Goal: Task Accomplishment & Management: Use online tool/utility

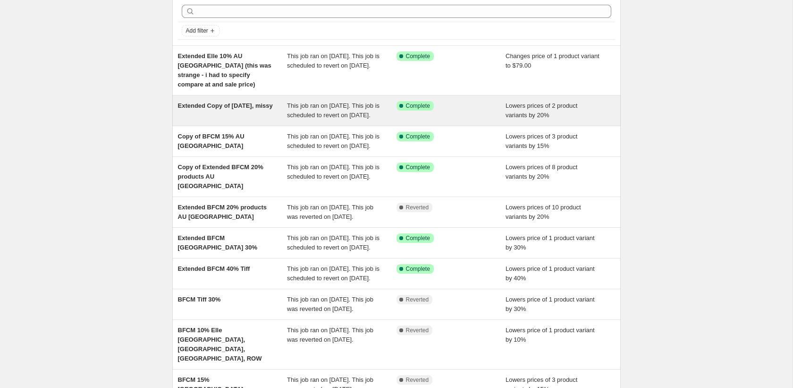
scroll to position [38, 0]
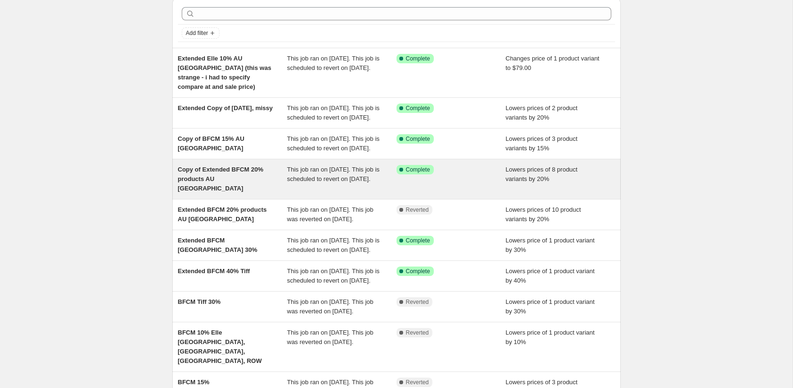
click at [257, 190] on div "Copy of Extended BFCM 20% products AU [GEOGRAPHIC_DATA]" at bounding box center [233, 179] width 110 height 28
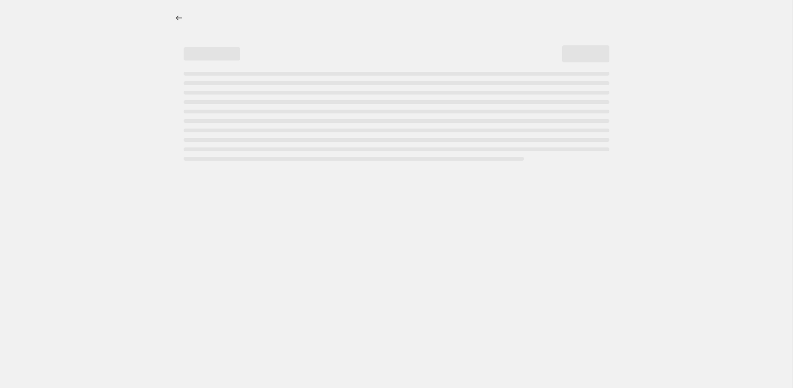
select select "percentage"
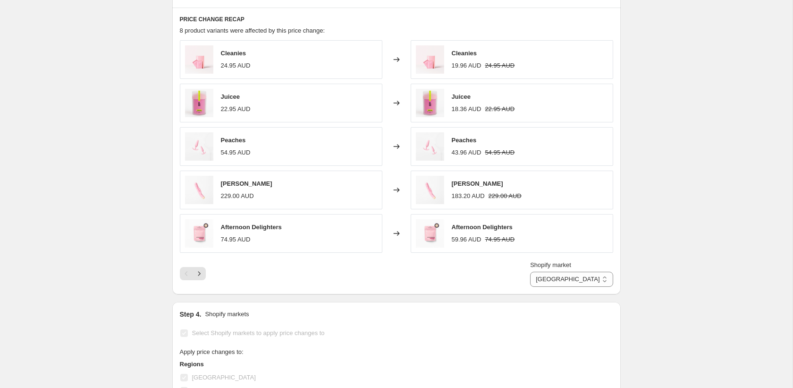
scroll to position [643, 0]
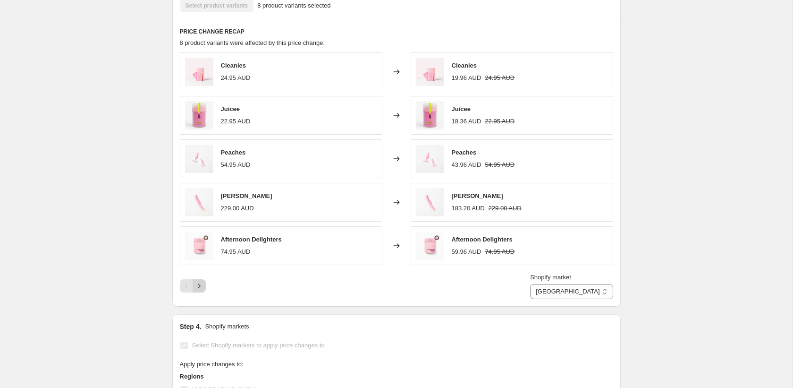
click at [202, 281] on icon "Next" at bounding box center [198, 285] width 9 height 9
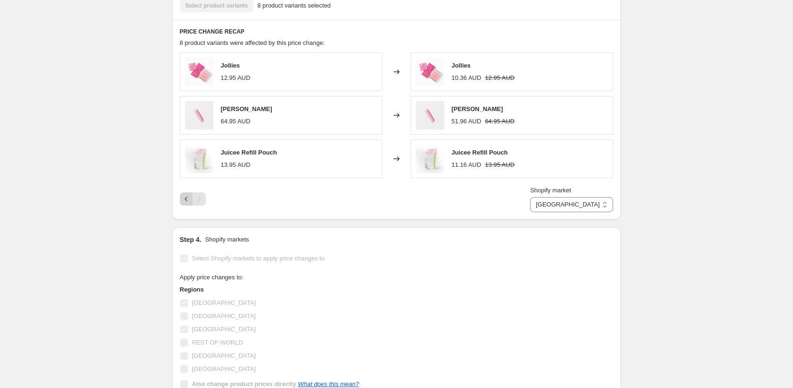
click at [181, 192] on button "Previous" at bounding box center [186, 198] width 13 height 13
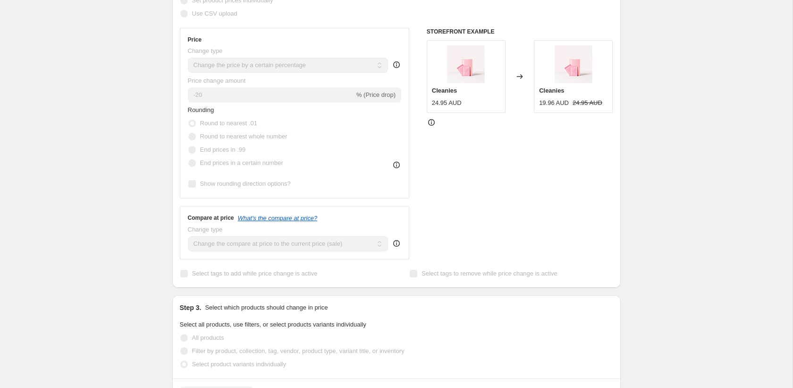
scroll to position [0, 0]
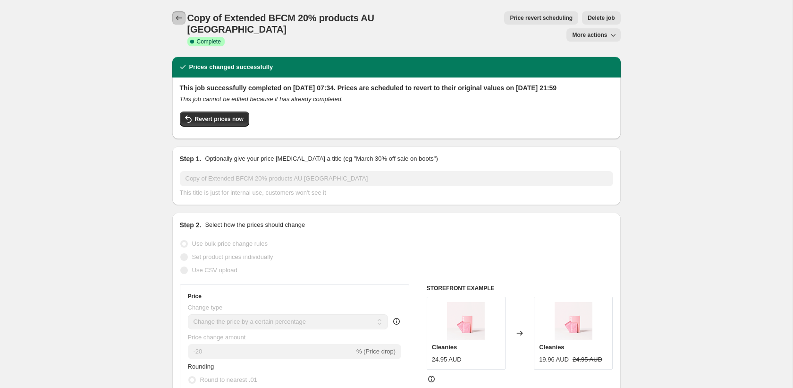
click at [179, 20] on icon "Price change jobs" at bounding box center [178, 17] width 9 height 9
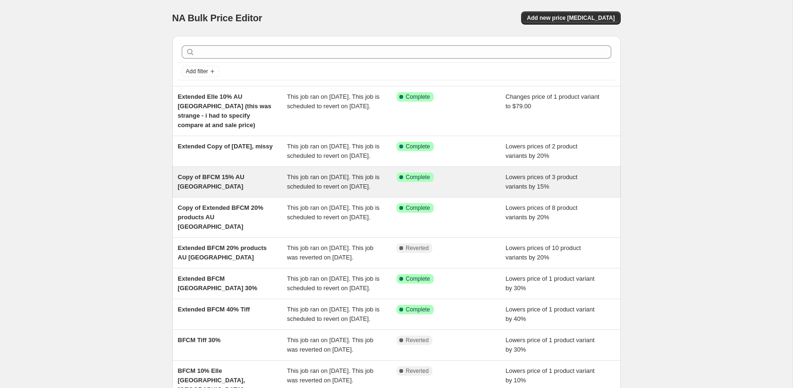
click at [219, 180] on span "Copy of BFCM 15% AU [GEOGRAPHIC_DATA]" at bounding box center [211, 181] width 67 height 17
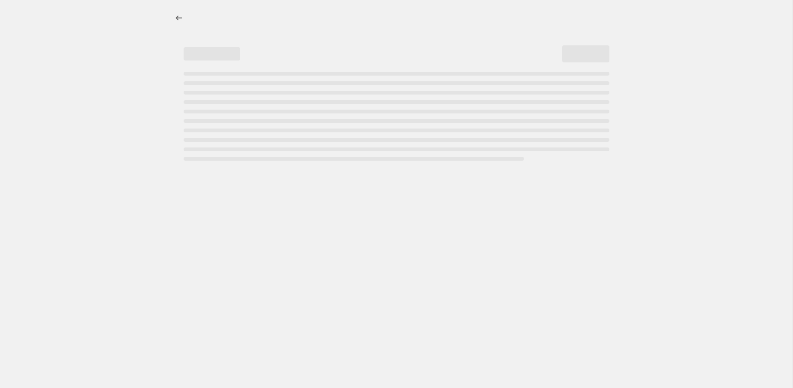
select select "percentage"
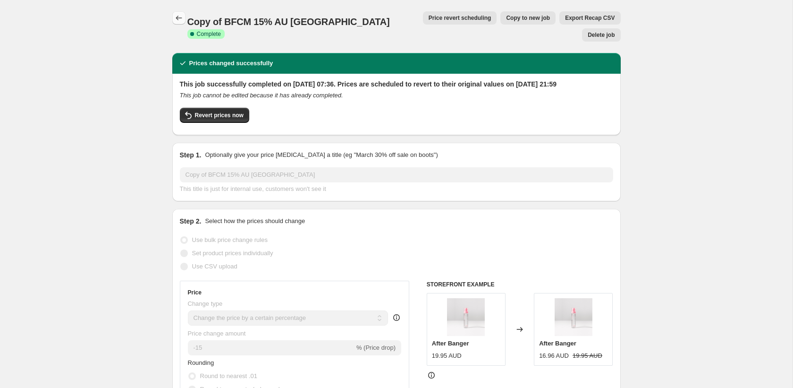
click at [178, 17] on icon "Price change jobs" at bounding box center [178, 17] width 9 height 9
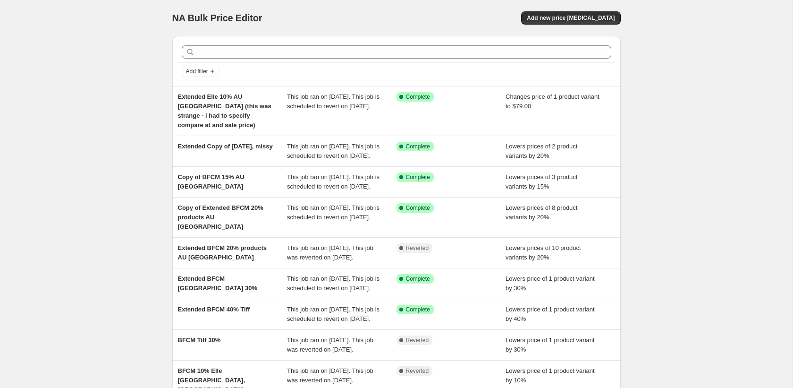
scroll to position [193, 0]
click at [566, 20] on span "Add new price [MEDICAL_DATA]" at bounding box center [571, 18] width 88 height 8
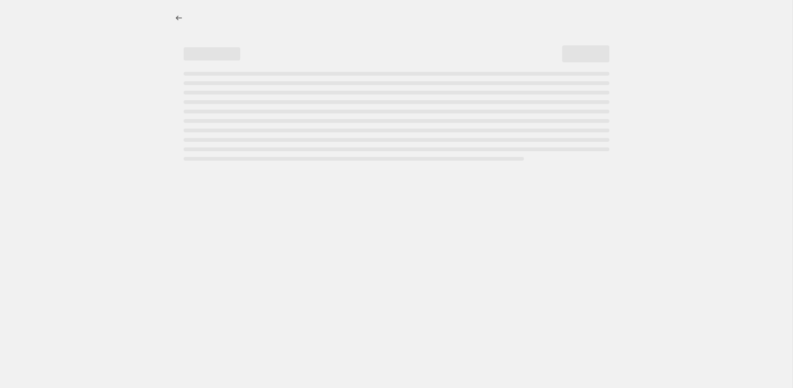
select select "percentage"
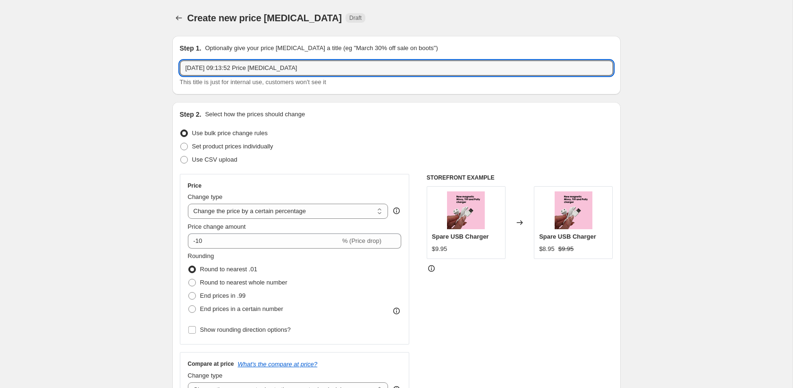
drag, startPoint x: 315, startPoint y: 68, endPoint x: 126, endPoint y: 63, distance: 188.9
type input "no tumble dry FS NZ adjustment"
drag, startPoint x: 124, startPoint y: 171, endPoint x: 129, endPoint y: 172, distance: 5.7
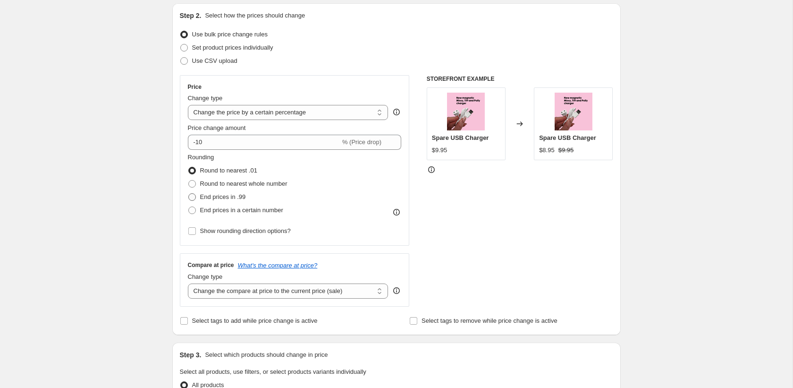
scroll to position [107, 0]
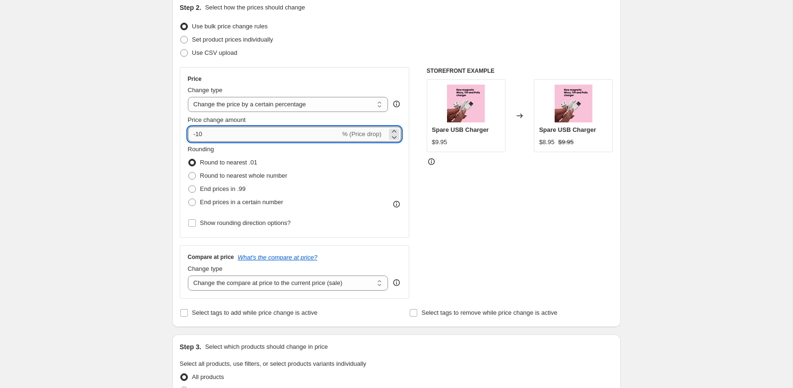
click at [227, 135] on input "-10" at bounding box center [264, 134] width 152 height 15
type input "-1"
type input "-70"
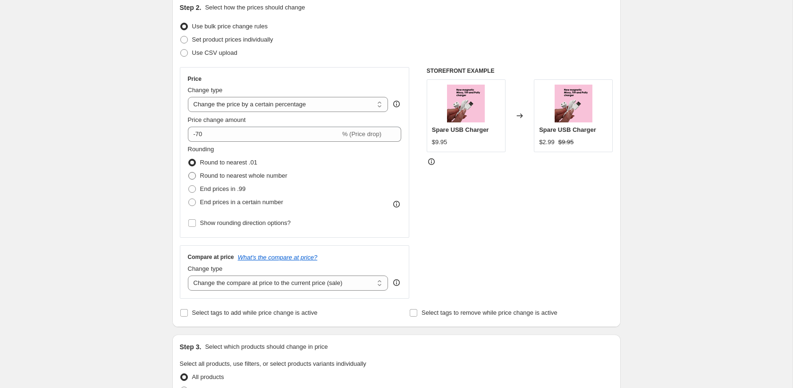
drag, startPoint x: 110, startPoint y: 171, endPoint x: 208, endPoint y: 172, distance: 97.7
click at [110, 171] on div "Create new price change job. This page is ready Create new price change job Dra…" at bounding box center [396, 391] width 793 height 997
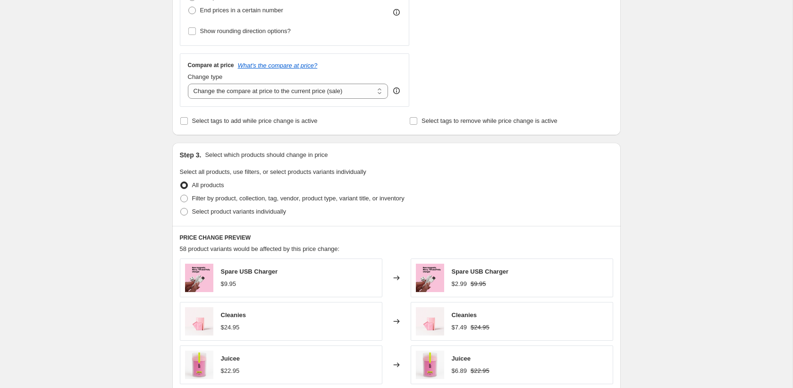
scroll to position [399, 0]
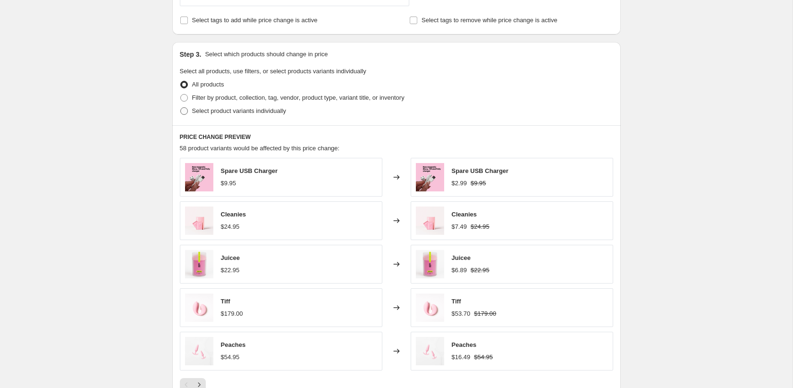
click at [189, 113] on label "Select product variants individually" at bounding box center [233, 110] width 106 height 13
click at [181, 108] on input "Select product variants individually" at bounding box center [180, 107] width 0 height 0
radio input "true"
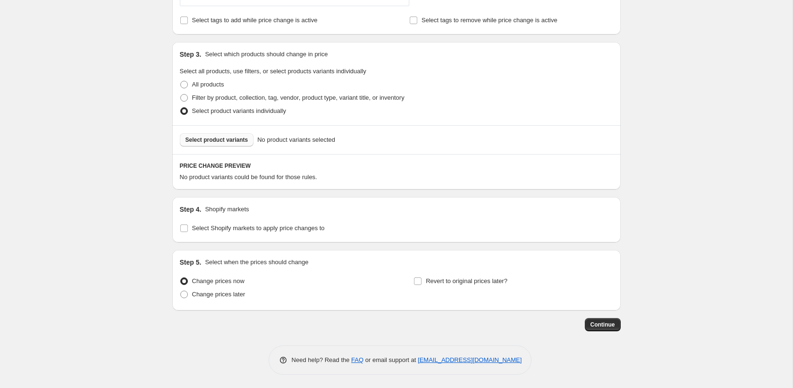
click at [235, 136] on span "Select product variants" at bounding box center [217, 140] width 63 height 8
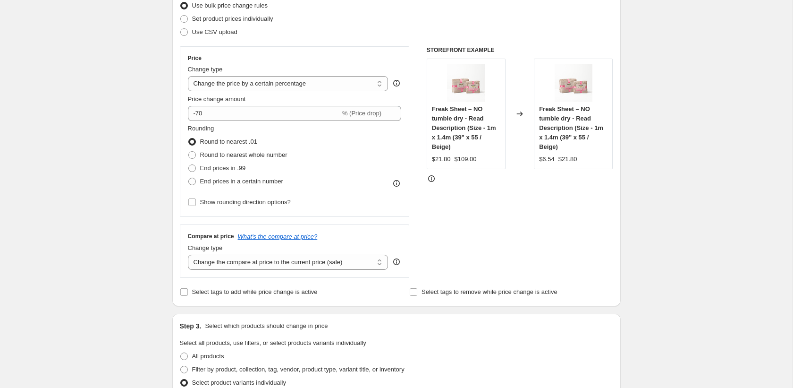
scroll to position [0, 0]
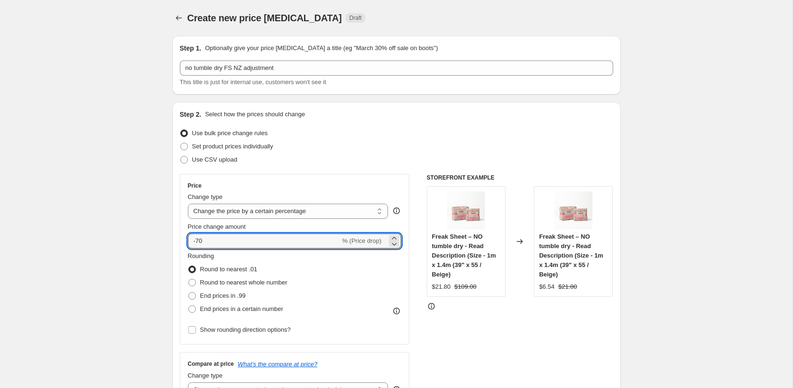
drag, startPoint x: 204, startPoint y: 243, endPoint x: 175, endPoint y: 242, distance: 29.3
click at [175, 242] on div "Step 2. Select how the prices should change Use bulk price change rules Set pro…" at bounding box center [396, 267] width 448 height 331
type input "0"
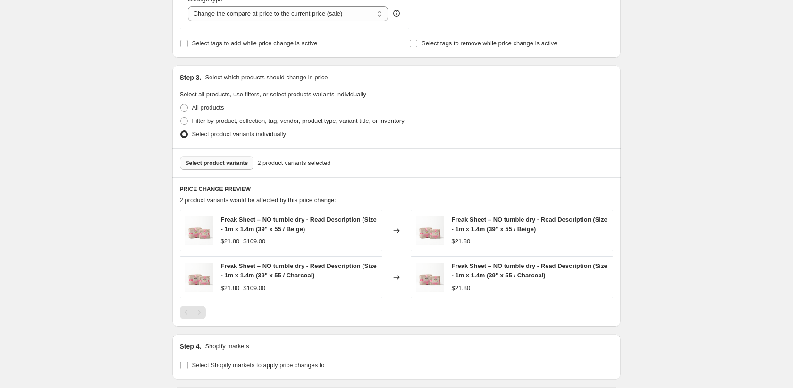
scroll to position [514, 0]
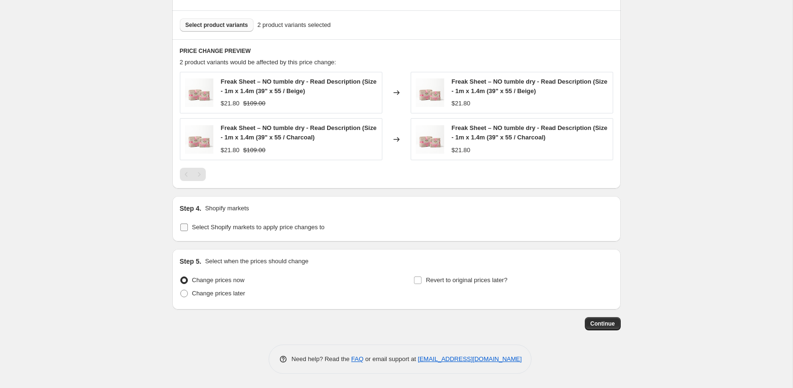
click at [220, 227] on span "Select Shopify markets to apply price changes to" at bounding box center [258, 226] width 133 height 7
click at [188, 227] on input "Select Shopify markets to apply price changes to" at bounding box center [184, 227] width 8 height 8
checkbox input "true"
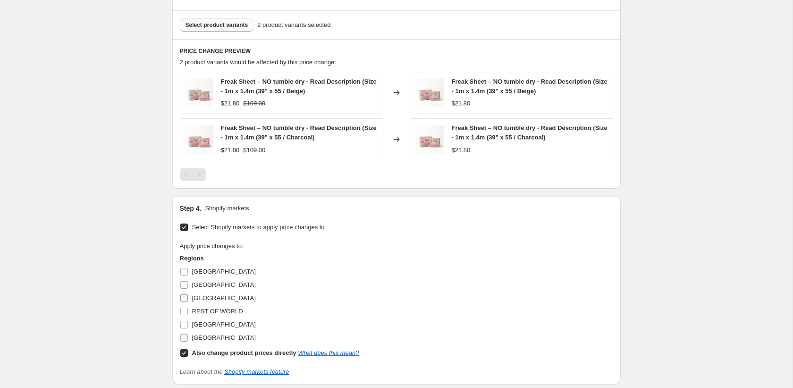
click at [197, 297] on span "[GEOGRAPHIC_DATA]" at bounding box center [224, 297] width 64 height 7
click at [188, 297] on input "[GEOGRAPHIC_DATA]" at bounding box center [184, 298] width 8 height 8
checkbox input "true"
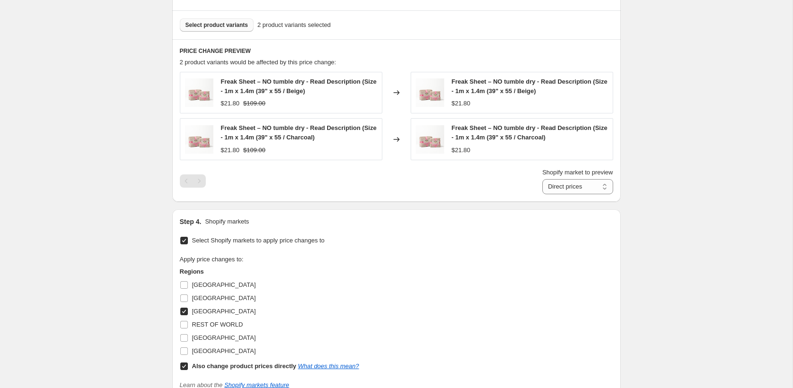
click at [184, 368] on input "Also change product prices directly What does this mean?" at bounding box center [184, 366] width 8 height 8
checkbox input "false"
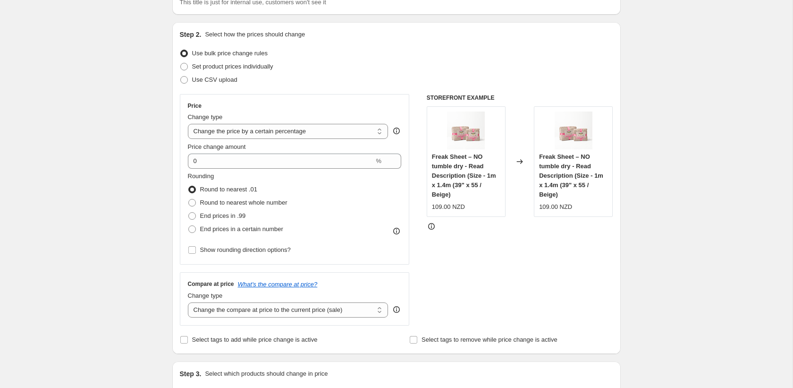
scroll to position [28, 0]
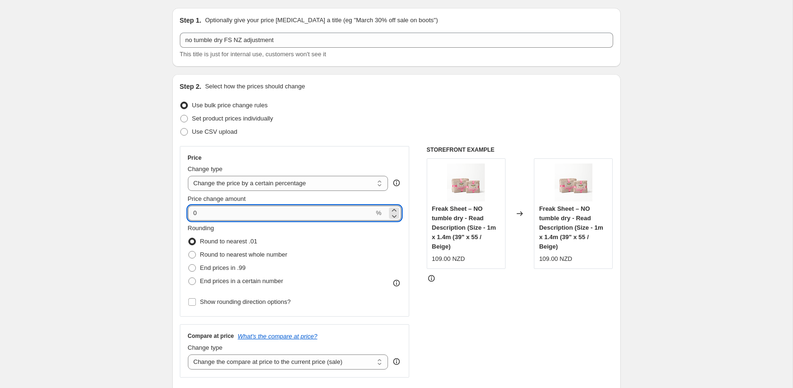
click at [206, 212] on input "0" at bounding box center [281, 212] width 186 height 15
type input "7"
type input "-70"
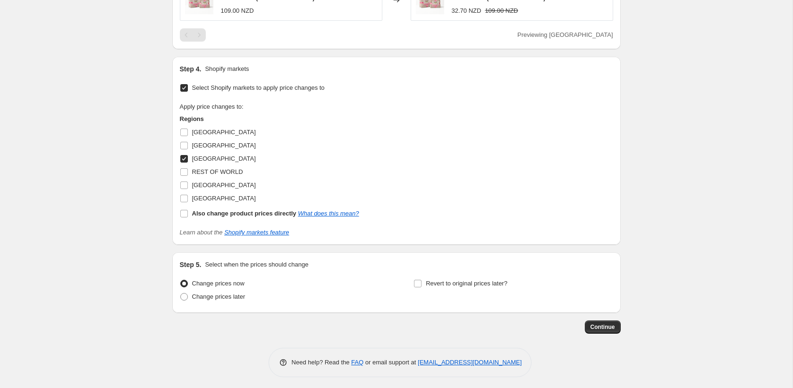
scroll to position [656, 0]
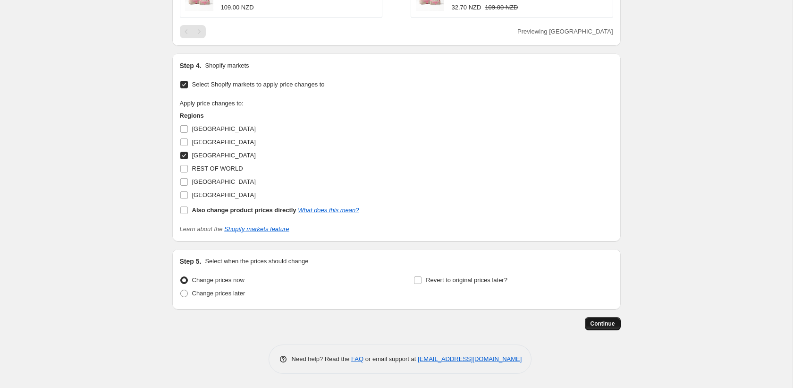
click at [608, 324] on span "Continue" at bounding box center [603, 324] width 25 height 8
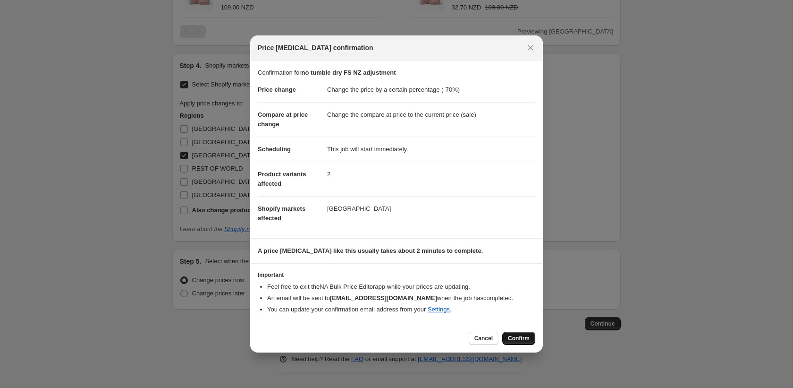
click at [528, 342] on button "Confirm" at bounding box center [518, 337] width 33 height 13
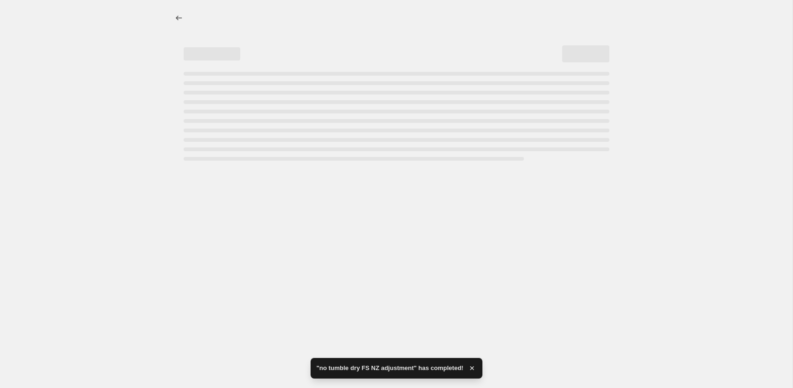
select select "percentage"
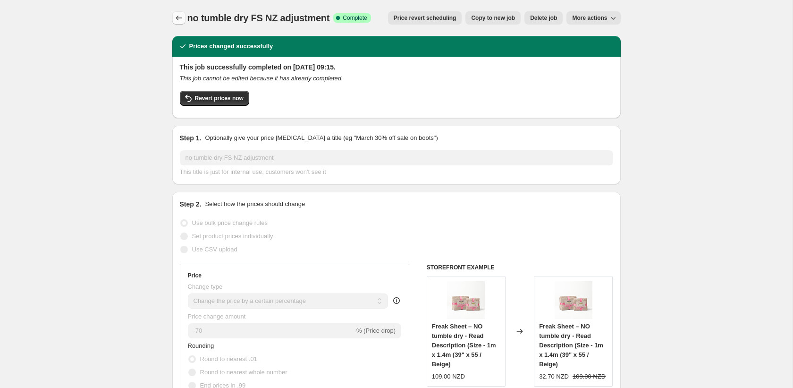
click at [178, 15] on icon "Price change jobs" at bounding box center [178, 17] width 9 height 9
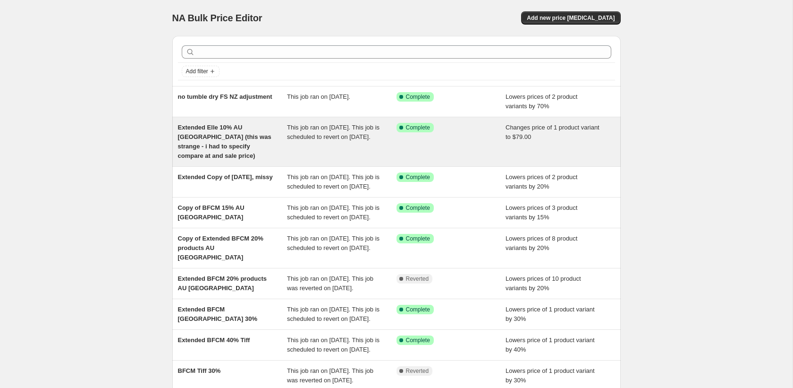
scroll to position [184, 0]
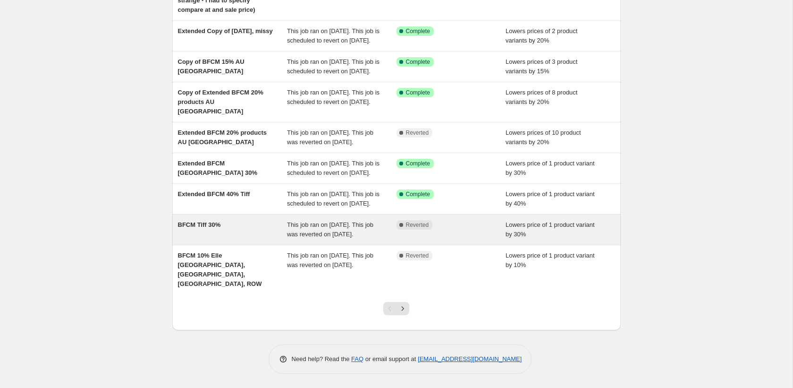
click at [224, 237] on div "BFCM Tiff 30%" at bounding box center [233, 229] width 110 height 19
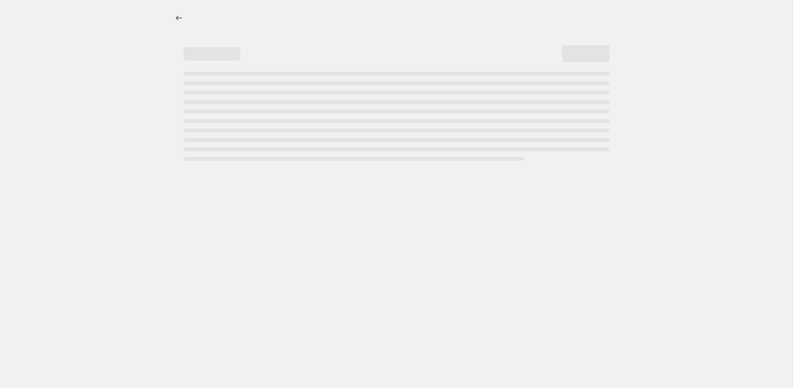
select select "percentage"
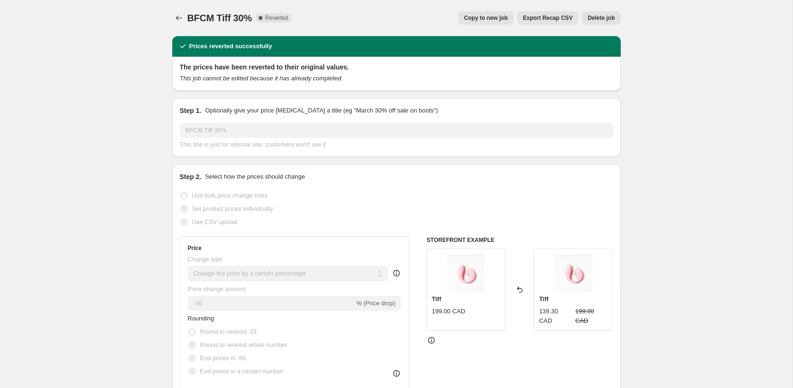
click at [178, 10] on div "BFCM Tiff 30%. This page is ready BFCM Tiff 30% Complete Reverted Copy to new j…" at bounding box center [396, 18] width 448 height 36
click at [179, 16] on icon "Price change jobs" at bounding box center [178, 17] width 9 height 9
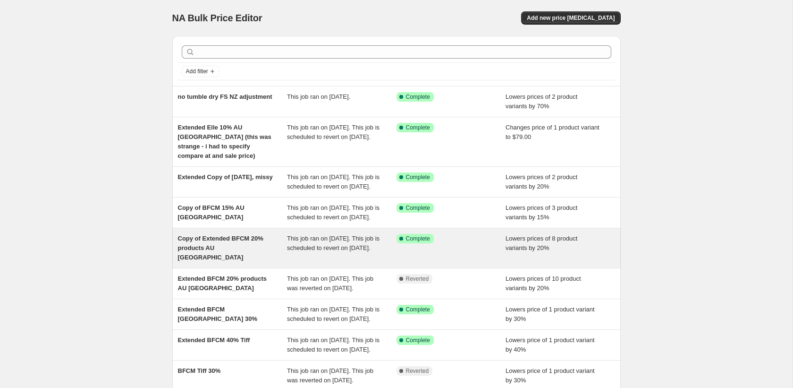
scroll to position [184, 0]
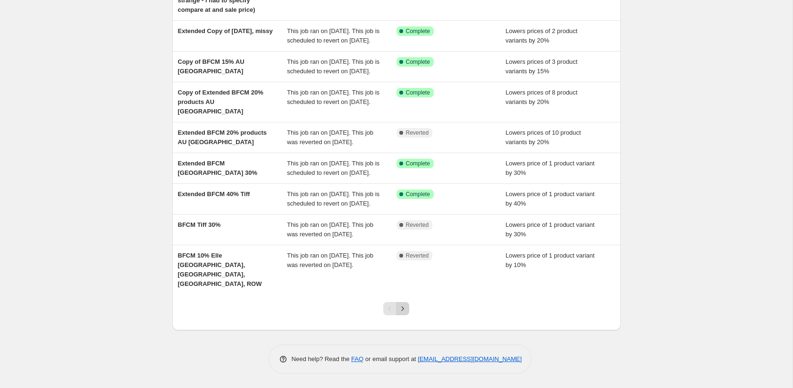
click at [406, 311] on icon "Next" at bounding box center [402, 308] width 9 height 9
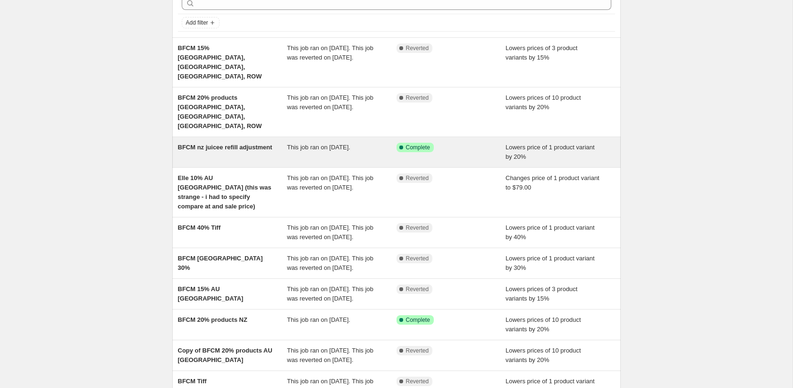
scroll to position [48, 0]
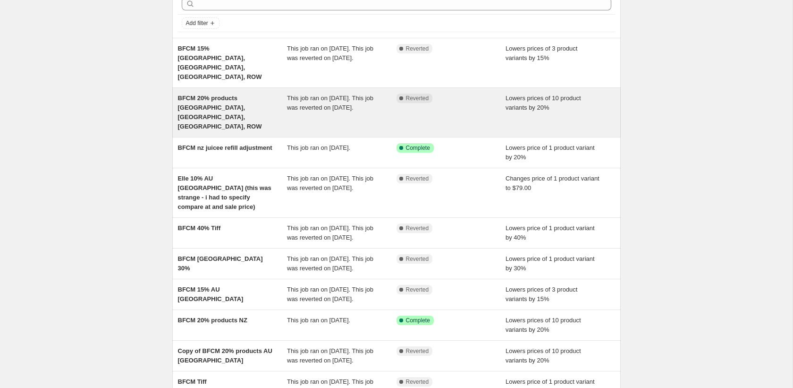
click at [232, 98] on div "BFCM 20% products USA, UK, CA, ROW" at bounding box center [233, 112] width 110 height 38
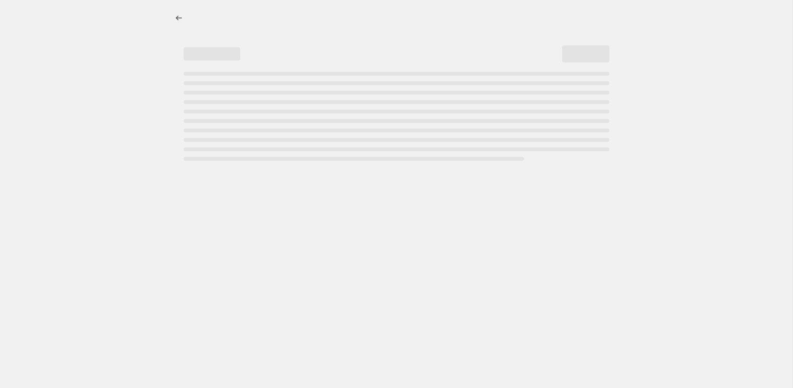
select select "percentage"
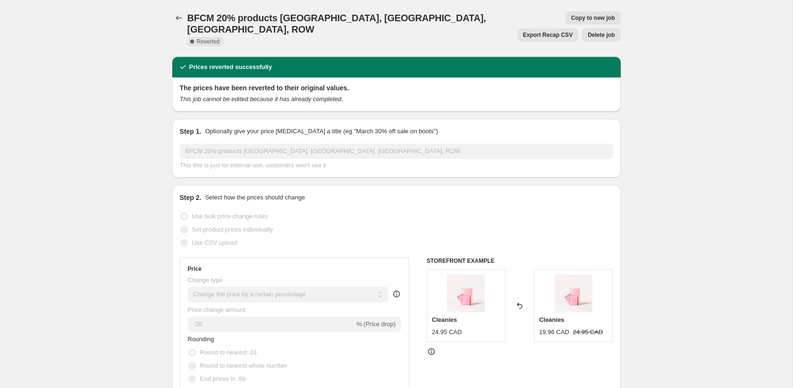
click at [571, 18] on span "Copy to new job" at bounding box center [593, 18] width 44 height 8
select select "percentage"
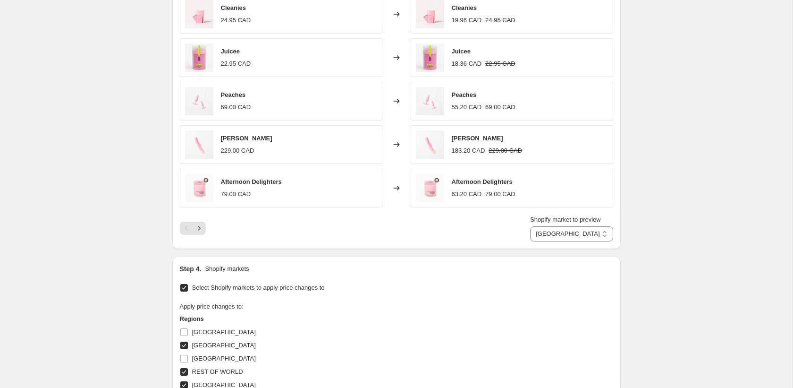
scroll to position [794, 0]
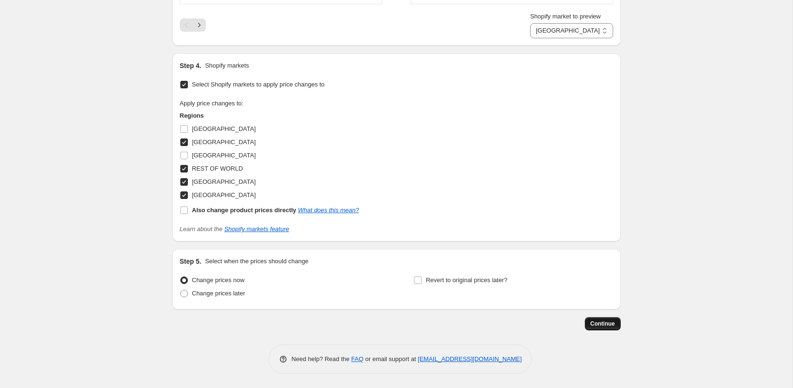
click at [600, 321] on span "Continue" at bounding box center [603, 324] width 25 height 8
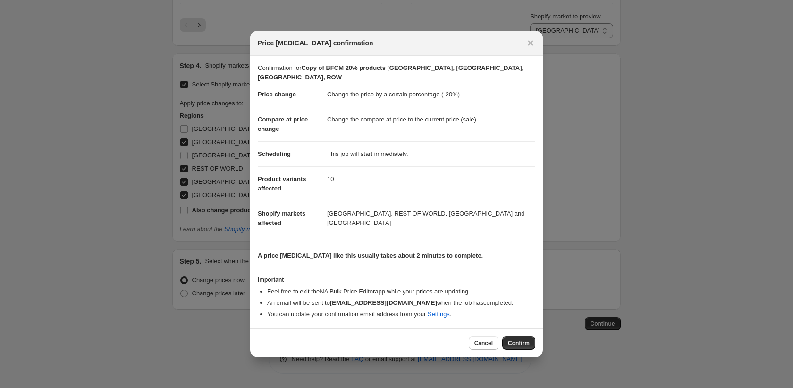
click at [512, 339] on span "Confirm" at bounding box center [519, 343] width 22 height 8
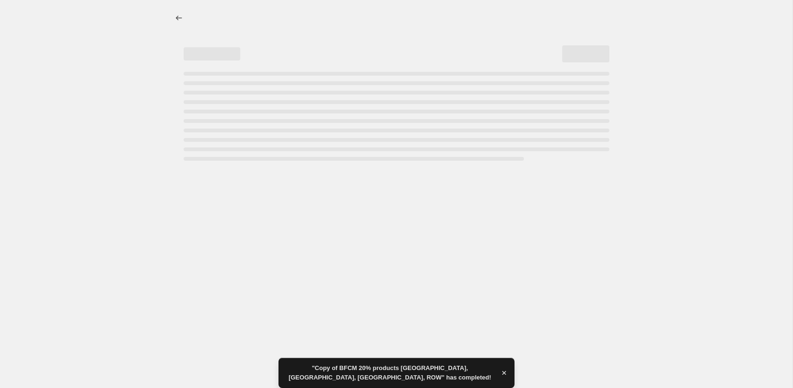
select select "percentage"
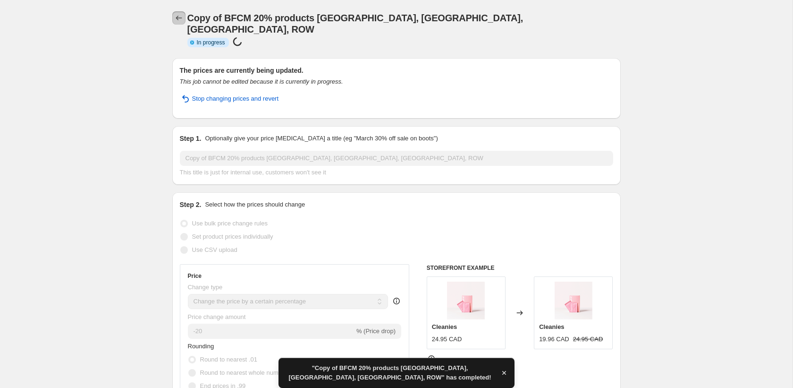
click at [176, 18] on icon "Price change jobs" at bounding box center [179, 18] width 6 height 5
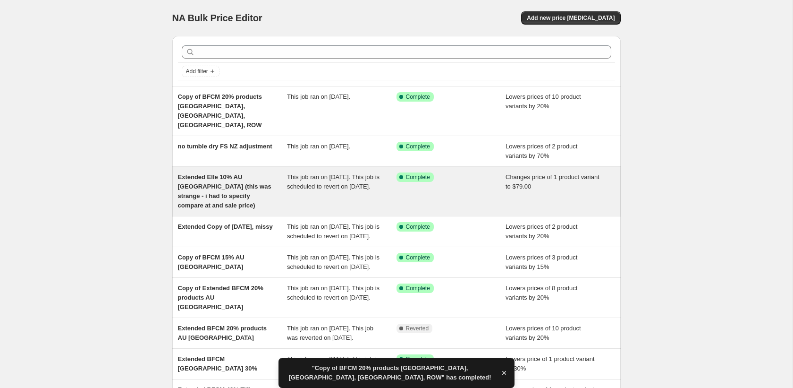
scroll to position [174, 0]
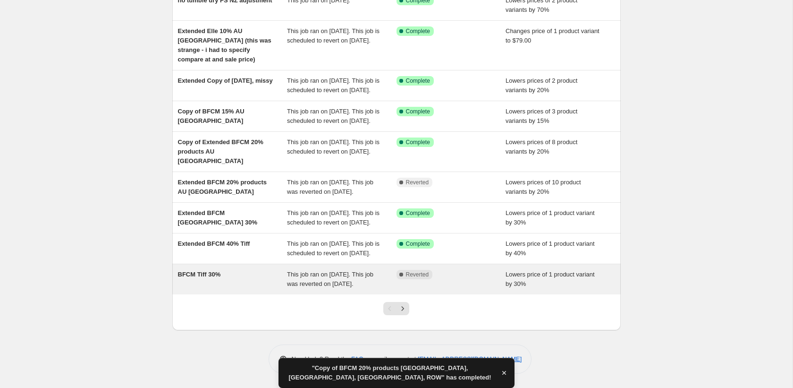
click at [205, 273] on div "BFCM Tiff 30%" at bounding box center [233, 279] width 110 height 19
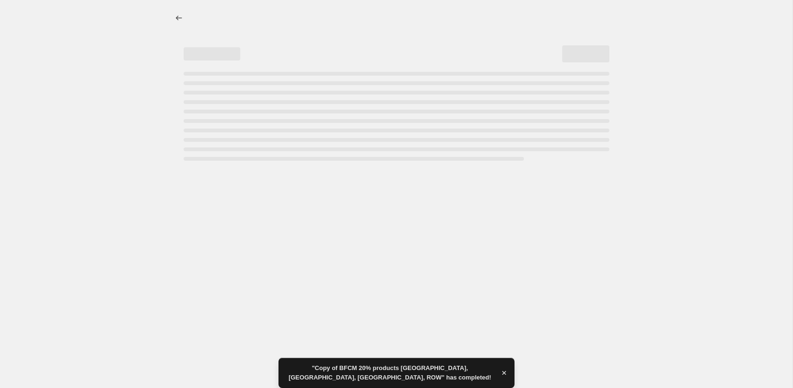
select select "percentage"
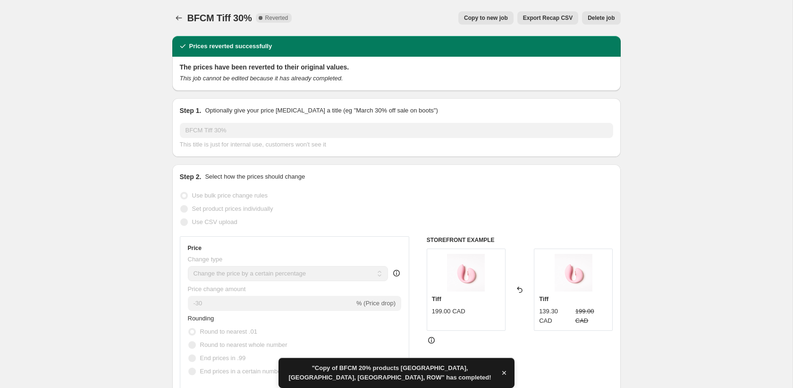
click at [485, 17] on span "Copy to new job" at bounding box center [486, 18] width 44 height 8
select select "percentage"
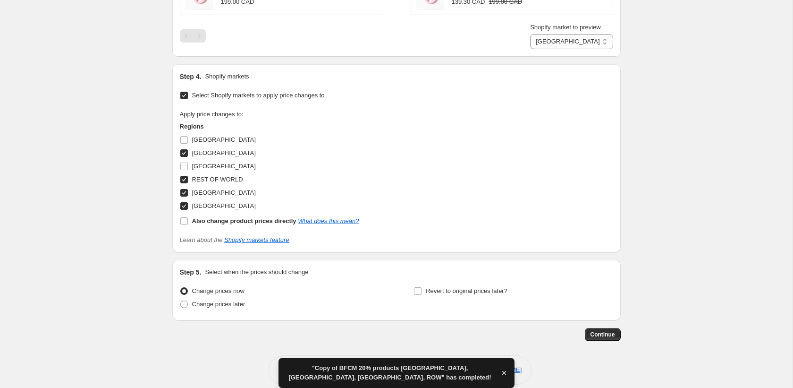
scroll to position [620, 0]
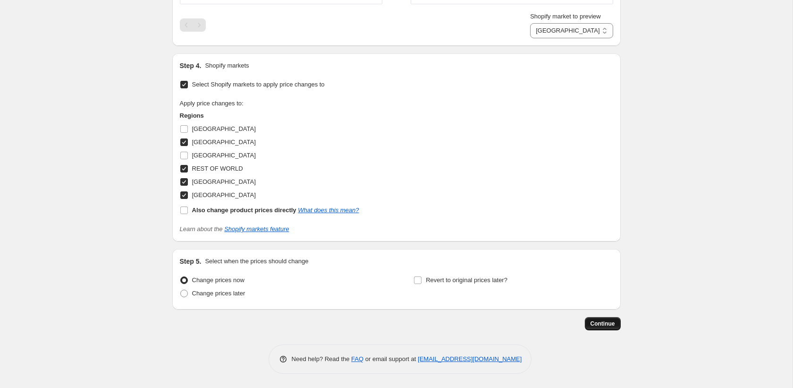
click at [607, 321] on span "Continue" at bounding box center [603, 324] width 25 height 8
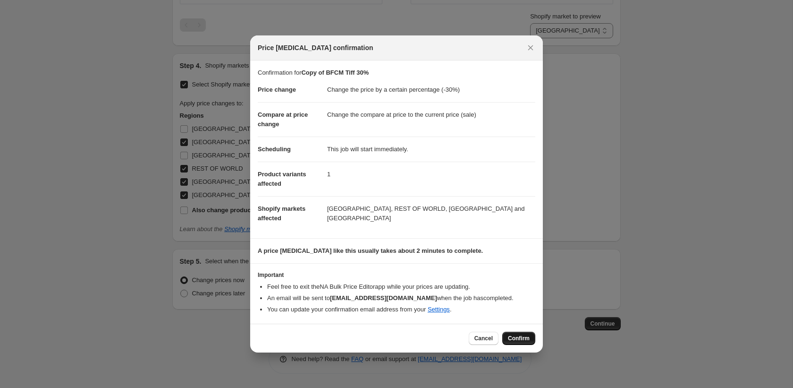
click at [524, 342] on button "Confirm" at bounding box center [518, 337] width 33 height 13
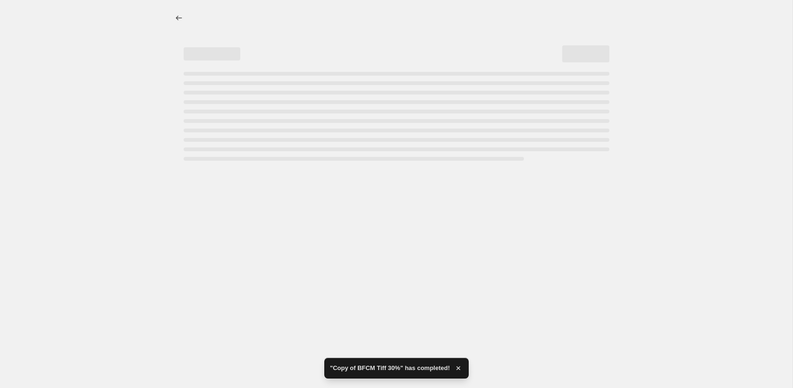
select select "percentage"
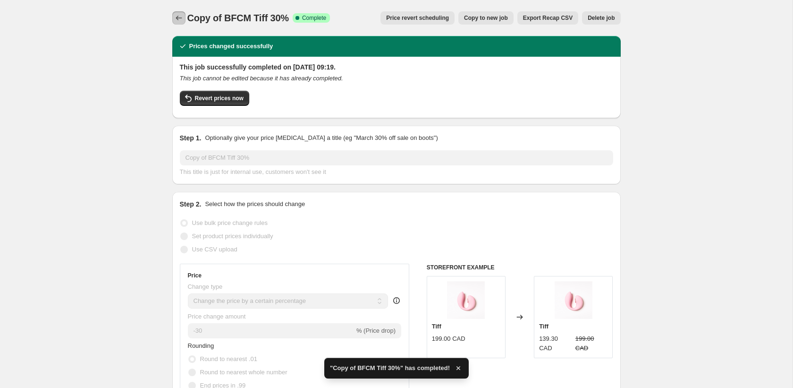
click at [178, 16] on icon "Price change jobs" at bounding box center [178, 17] width 9 height 9
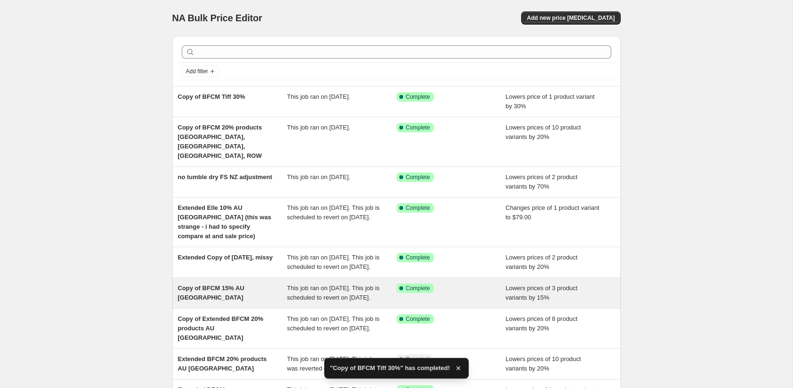
scroll to position [165, 0]
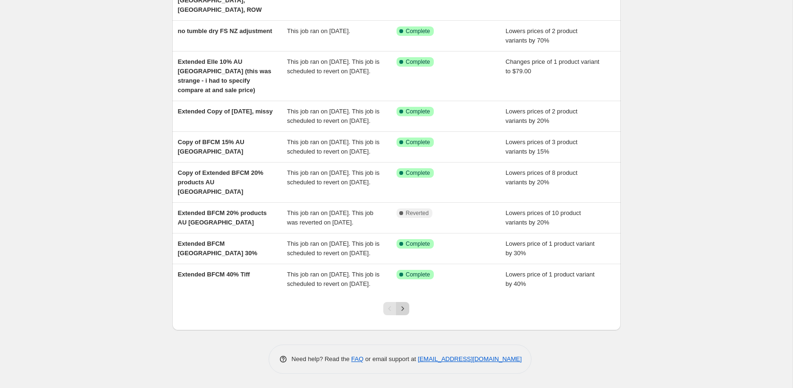
click at [401, 306] on icon "Next" at bounding box center [402, 308] width 9 height 9
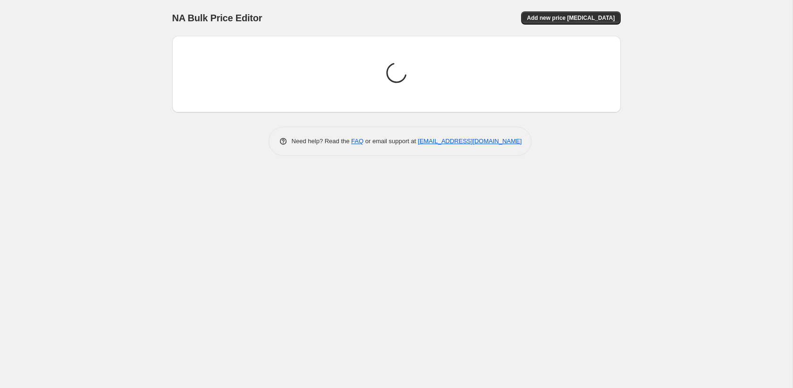
scroll to position [0, 0]
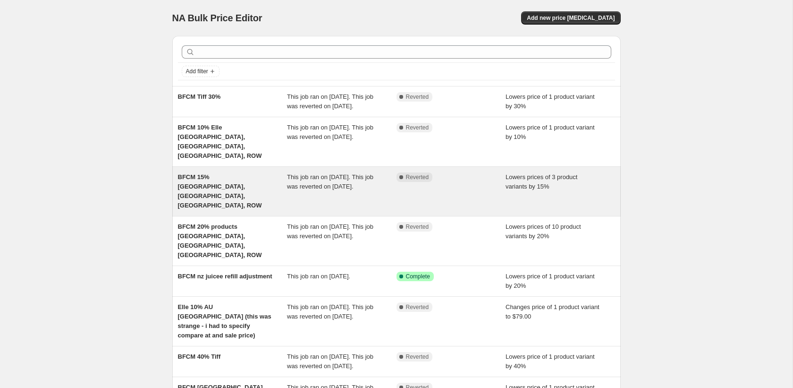
click at [225, 193] on div "BFCM 15% [GEOGRAPHIC_DATA], [GEOGRAPHIC_DATA], [GEOGRAPHIC_DATA], ROW" at bounding box center [233, 191] width 110 height 38
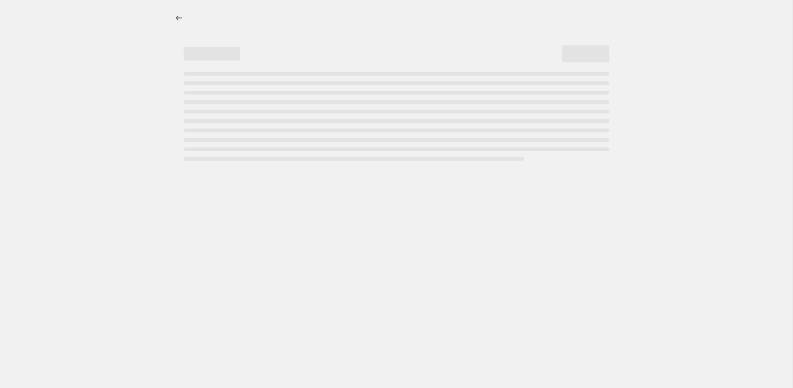
select select "percentage"
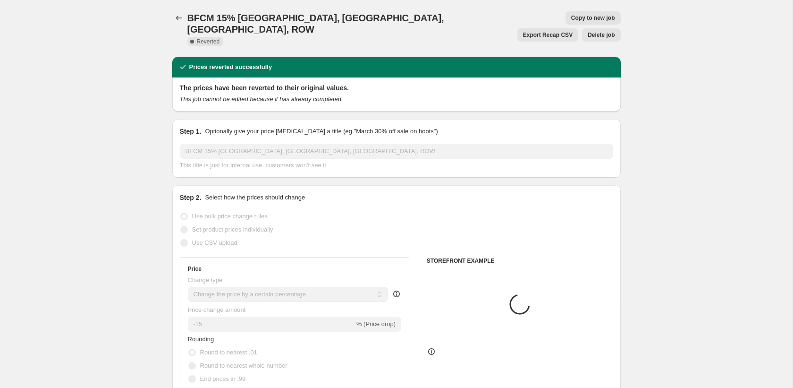
click at [566, 14] on button "Copy to new job" at bounding box center [593, 17] width 55 height 13
select select "percentage"
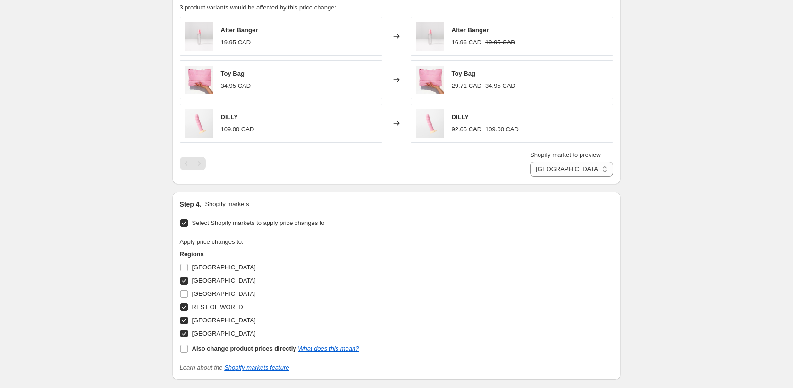
scroll to position [707, 0]
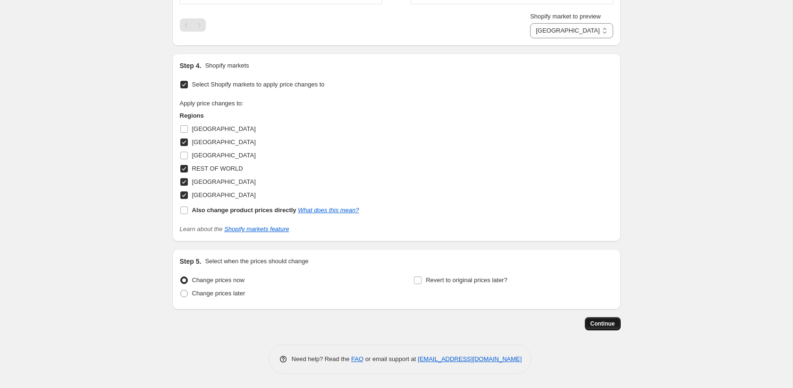
click at [609, 323] on span "Continue" at bounding box center [603, 324] width 25 height 8
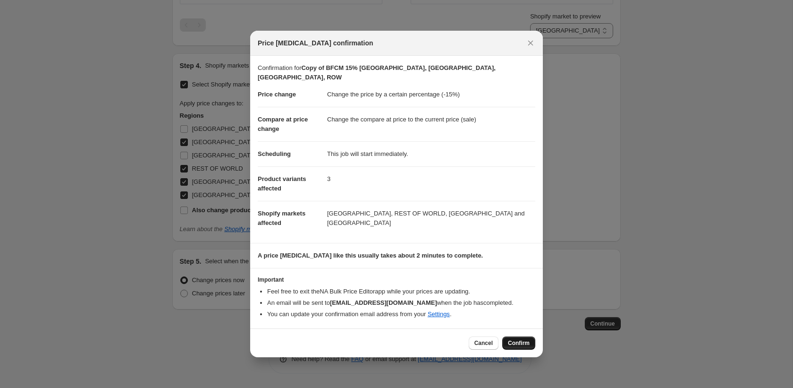
click at [515, 339] on span "Confirm" at bounding box center [519, 343] width 22 height 8
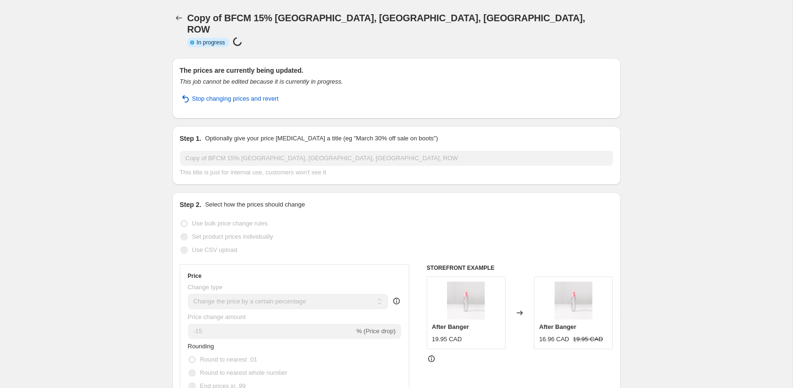
select select "percentage"
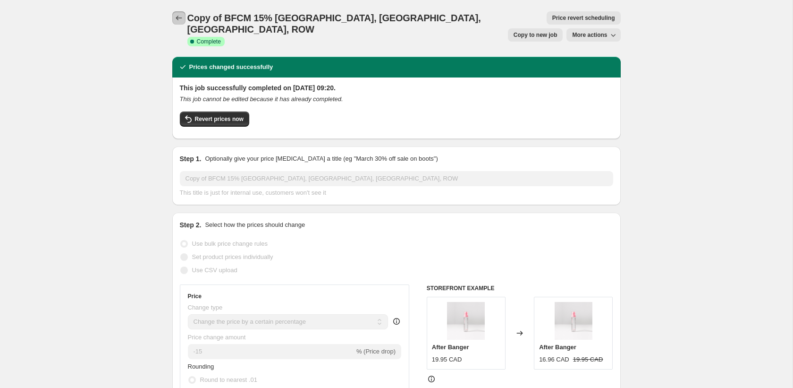
click at [183, 19] on icon "Price change jobs" at bounding box center [178, 17] width 9 height 9
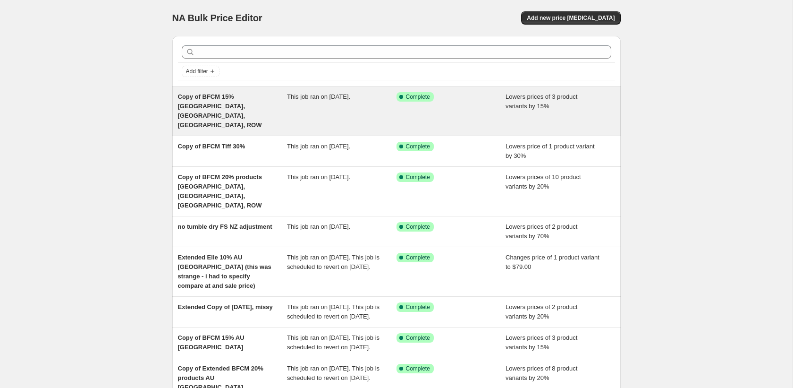
click at [249, 99] on span "Copy of BFCM 15% USA, CA, UK, ROW" at bounding box center [220, 110] width 84 height 35
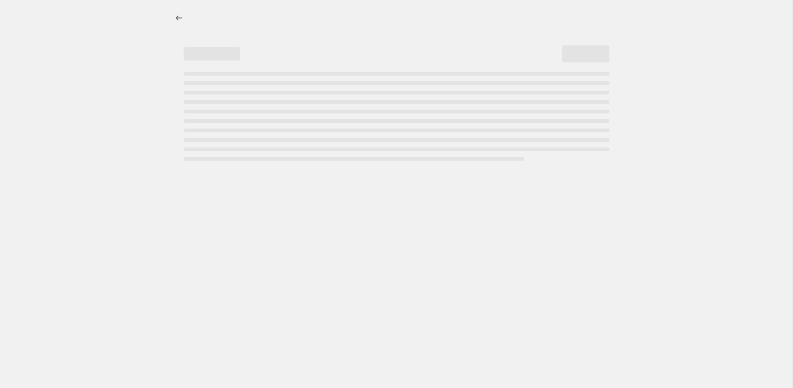
select select "percentage"
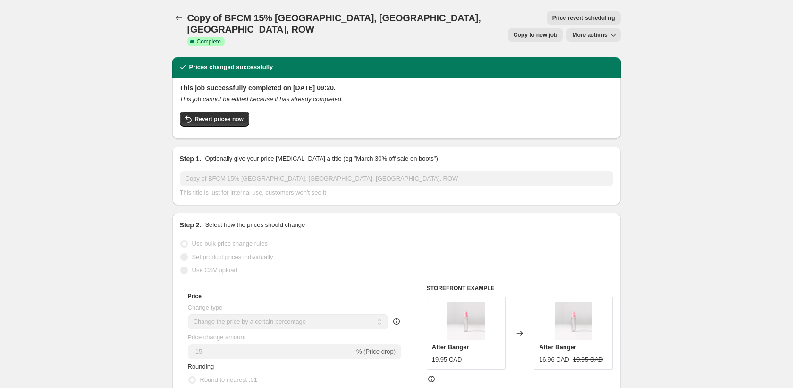
click at [589, 31] on span "More actions" at bounding box center [589, 35] width 35 height 8
click at [323, 57] on div "Prices changed successfully" at bounding box center [396, 67] width 448 height 21
click at [180, 15] on icon "Price change jobs" at bounding box center [178, 17] width 9 height 9
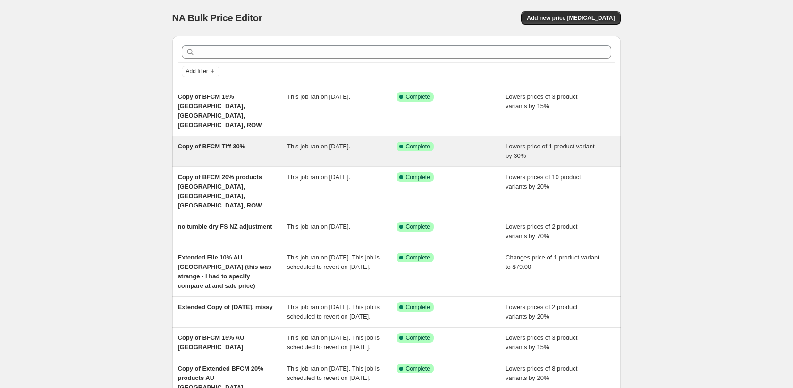
click at [240, 142] on div "Copy of BFCM Tiff 30%" at bounding box center [233, 151] width 110 height 19
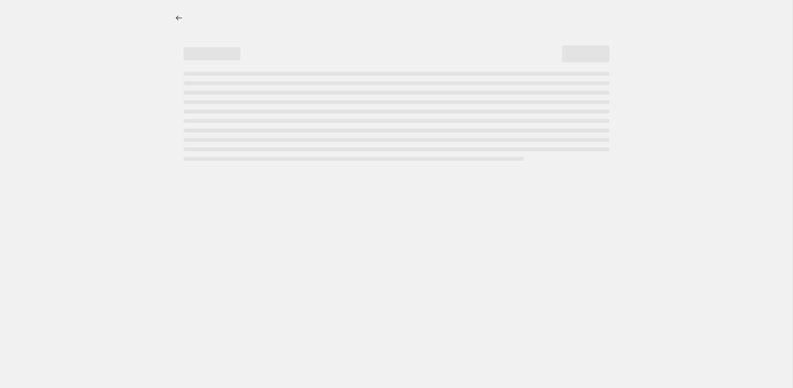
select select "percentage"
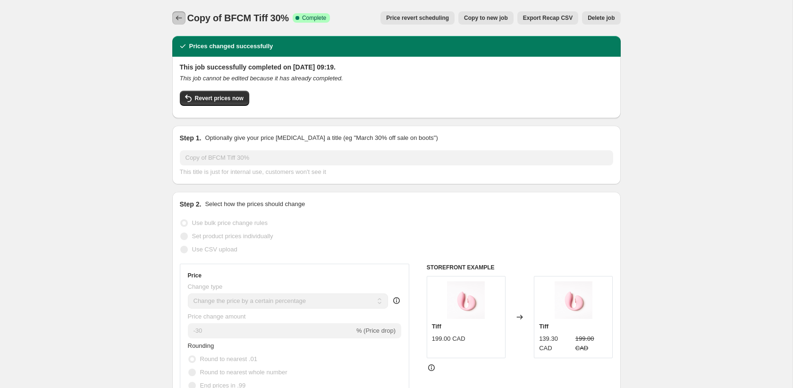
click at [173, 15] on button "Price change jobs" at bounding box center [178, 17] width 13 height 13
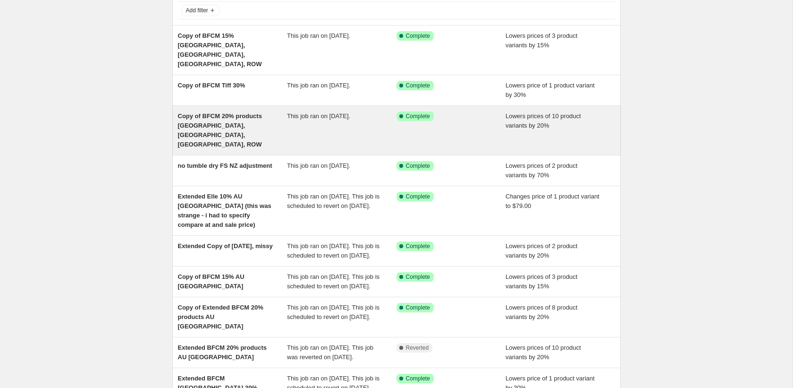
scroll to position [70, 0]
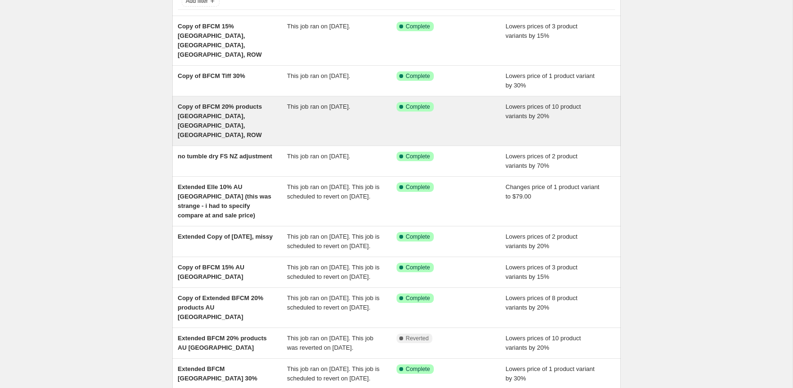
click at [220, 103] on span "Copy of BFCM 20% products USA, UK, CA, ROW" at bounding box center [220, 120] width 84 height 35
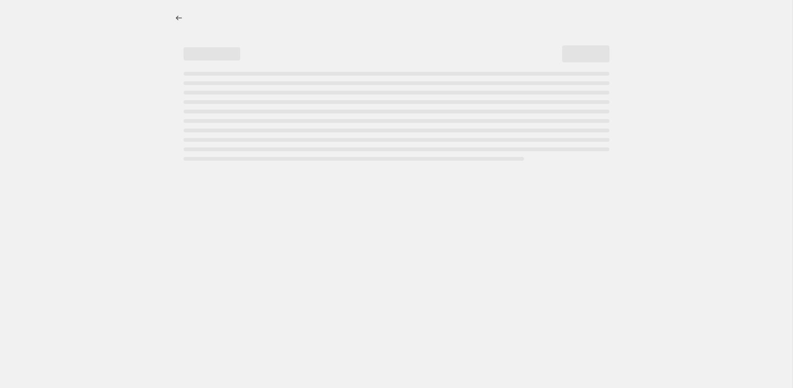
select select "percentage"
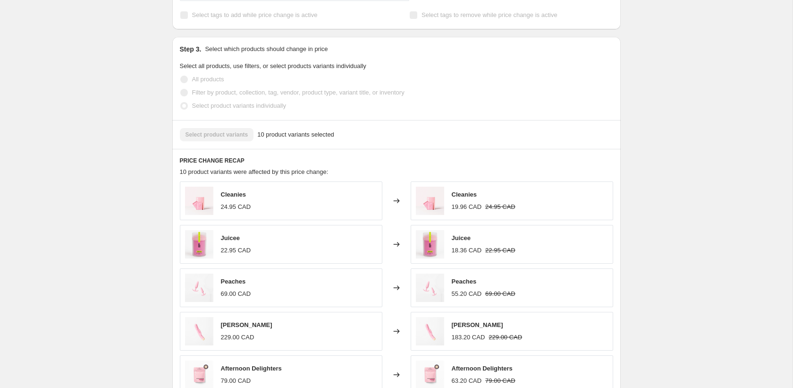
scroll to position [648, 0]
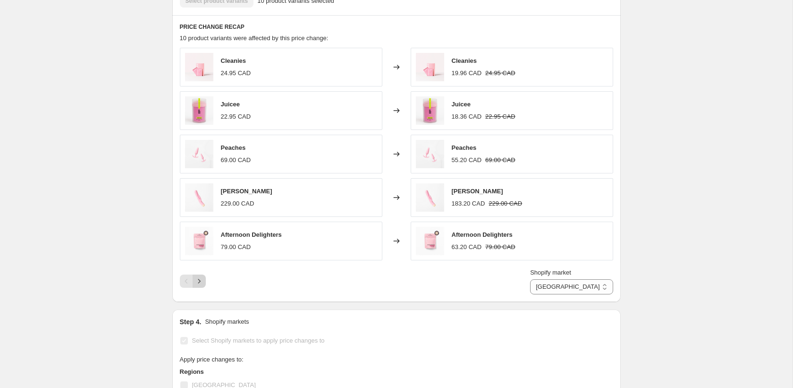
click at [200, 276] on icon "Next" at bounding box center [198, 280] width 9 height 9
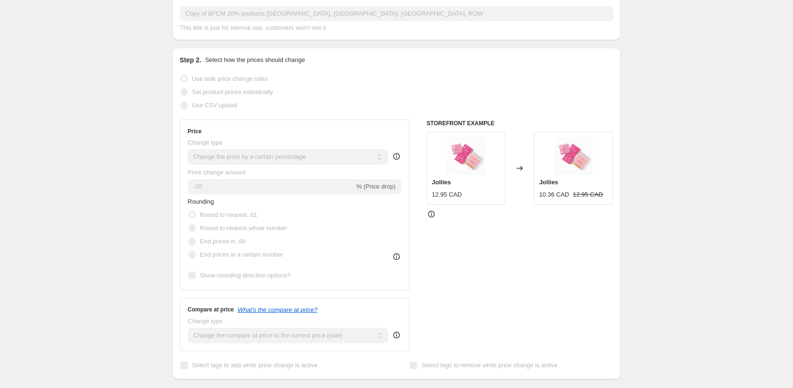
scroll to position [0, 0]
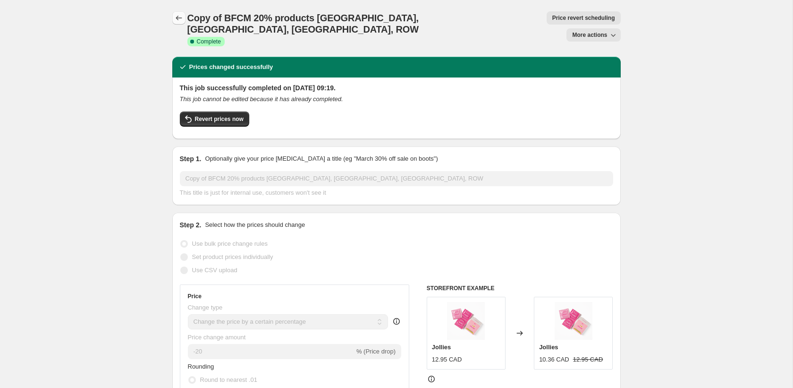
click at [179, 18] on icon "Price change jobs" at bounding box center [178, 17] width 9 height 9
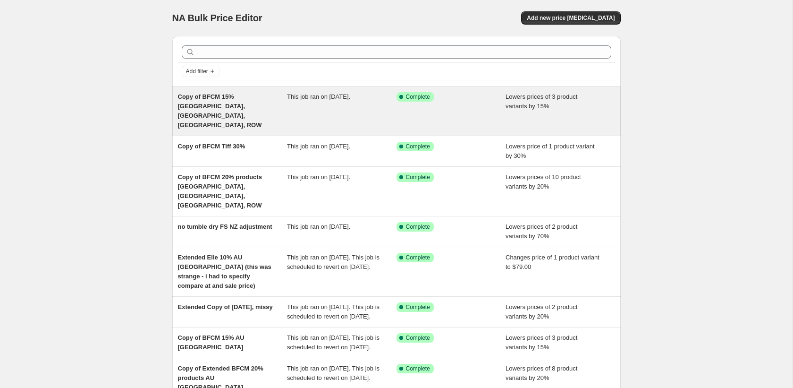
click at [220, 101] on div "Copy of BFCM 15% USA, CA, UK, ROW" at bounding box center [233, 111] width 110 height 38
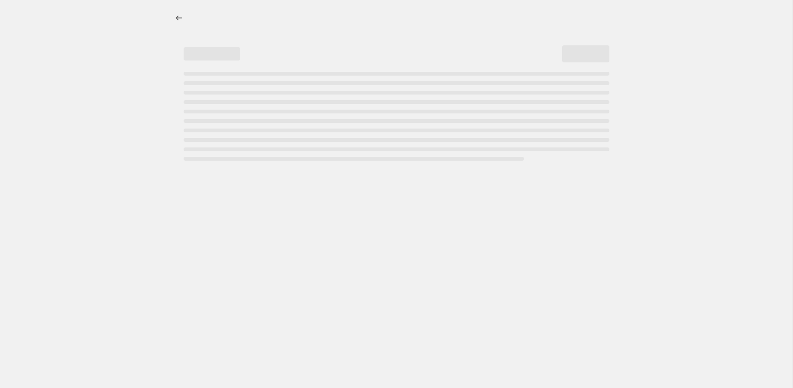
select select "percentage"
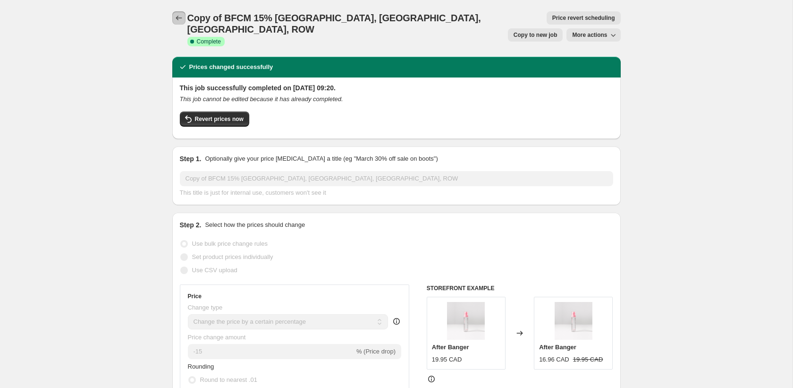
click at [179, 12] on button "Price change jobs" at bounding box center [178, 17] width 13 height 13
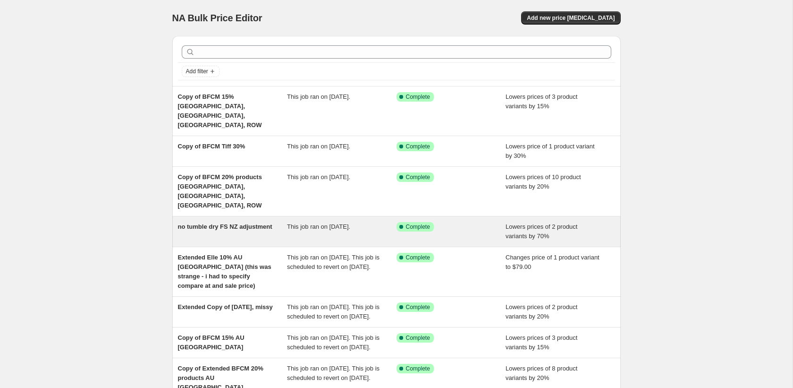
scroll to position [155, 0]
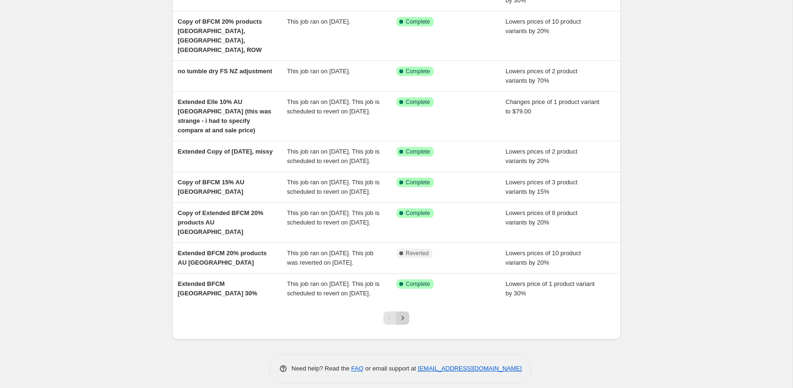
click at [400, 313] on icon "Next" at bounding box center [402, 317] width 9 height 9
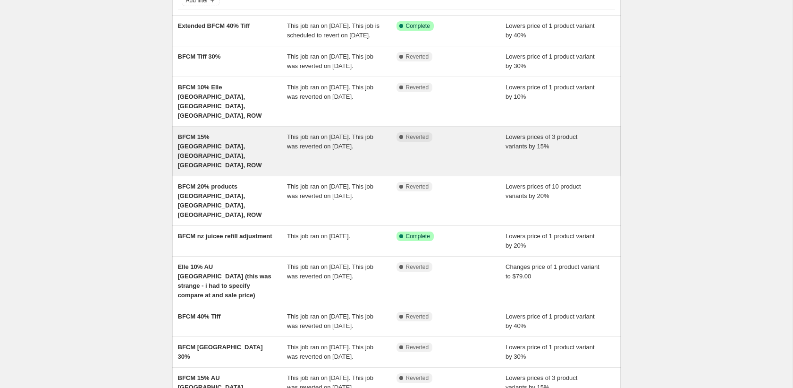
scroll to position [70, 0]
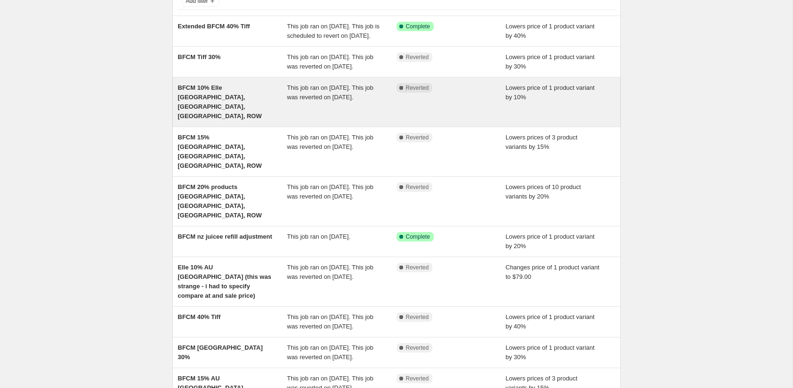
click at [223, 117] on div "BFCM 10% Elle [GEOGRAPHIC_DATA], [GEOGRAPHIC_DATA], [GEOGRAPHIC_DATA], ROW" at bounding box center [233, 102] width 110 height 38
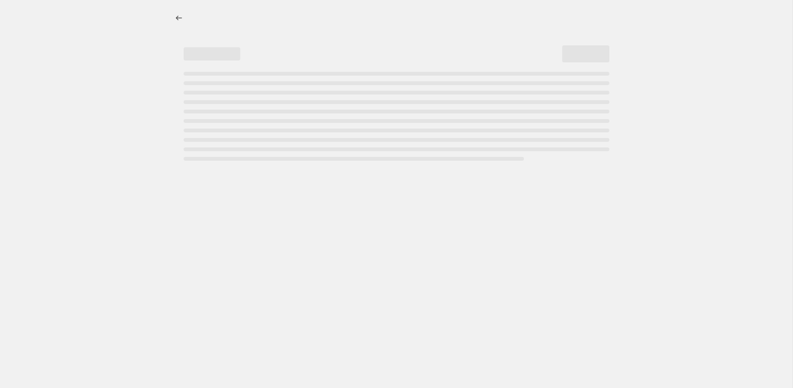
select select "percentage"
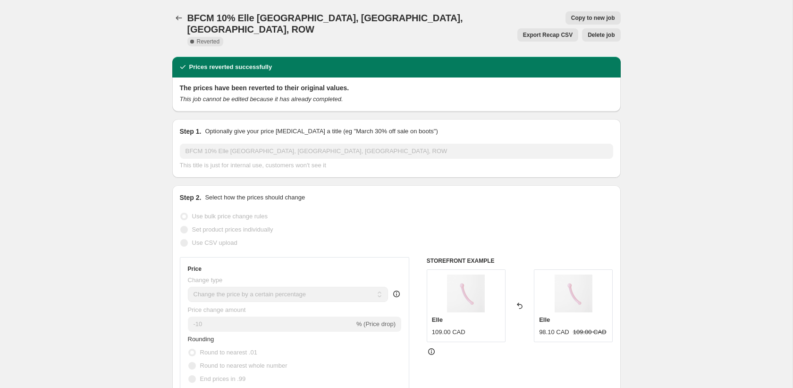
click at [571, 19] on span "Copy to new job" at bounding box center [593, 18] width 44 height 8
select select "percentage"
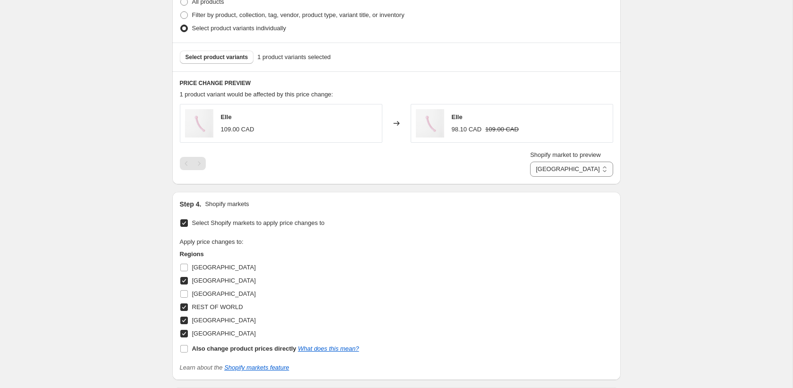
scroll to position [620, 0]
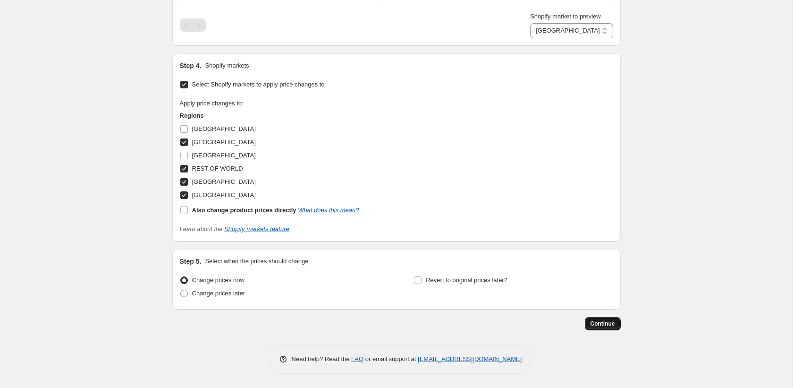
click at [600, 327] on span "Continue" at bounding box center [603, 324] width 25 height 8
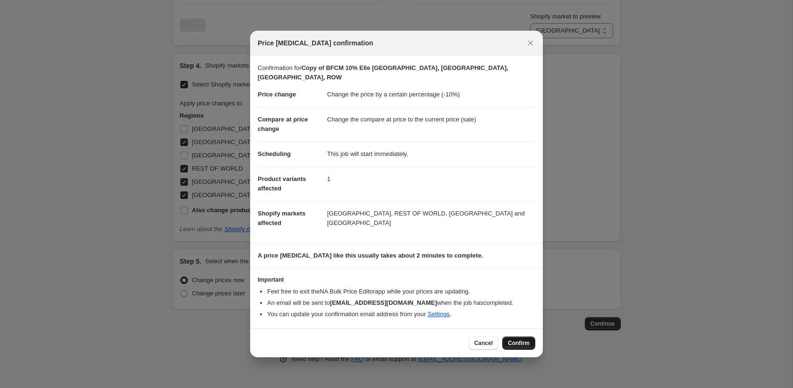
click at [522, 340] on span "Confirm" at bounding box center [519, 343] width 22 height 8
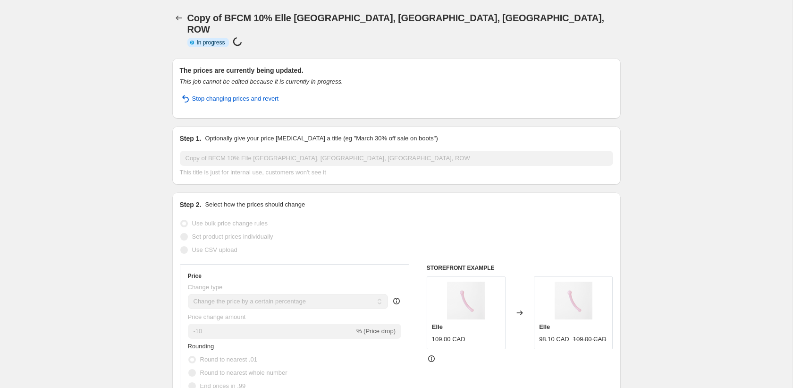
select select "percentage"
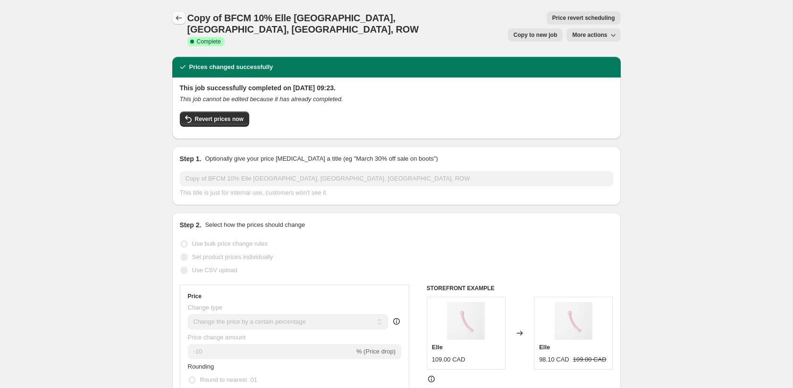
click at [180, 17] on icon "Price change jobs" at bounding box center [178, 17] width 9 height 9
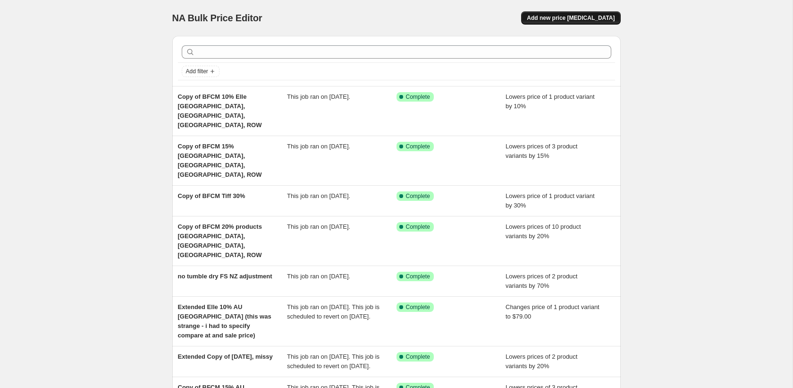
click at [571, 17] on span "Add new price [MEDICAL_DATA]" at bounding box center [571, 18] width 88 height 8
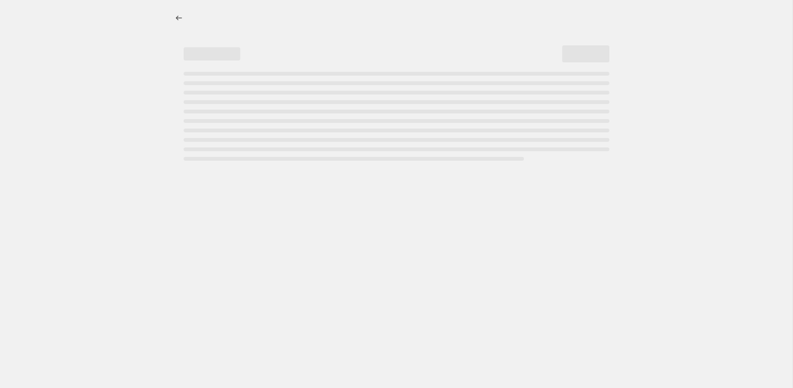
select select "percentage"
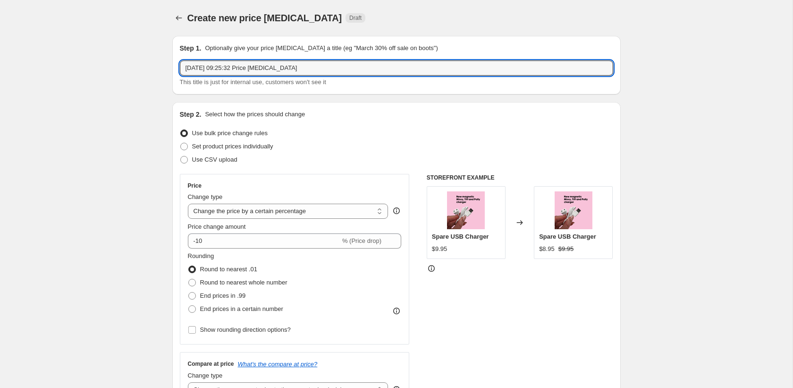
drag, startPoint x: 291, startPoint y: 68, endPoint x: 136, endPoint y: 68, distance: 155.3
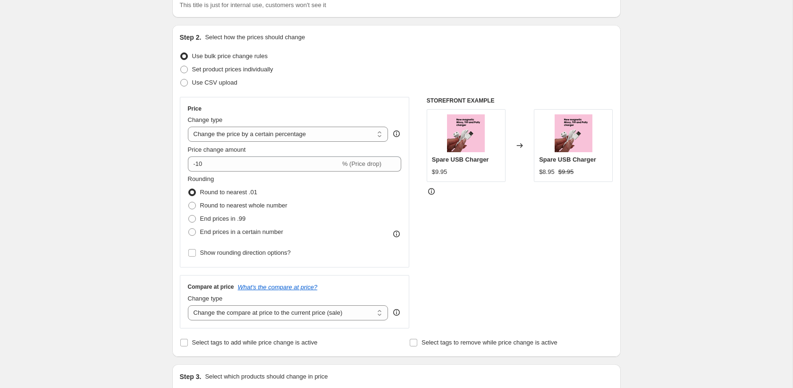
scroll to position [94, 0]
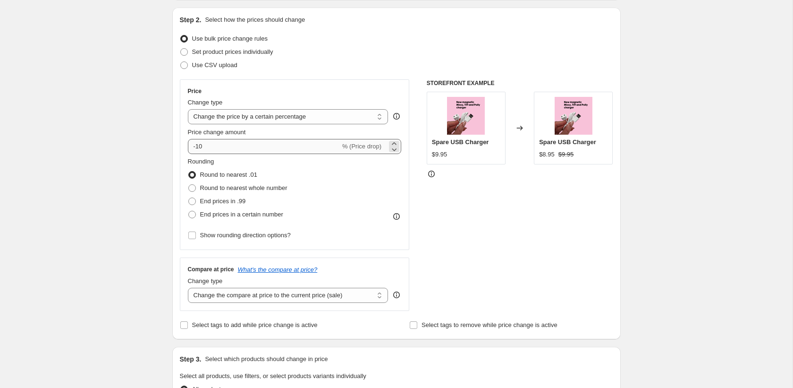
type input "tiff adjustment UK, USA 30% (didnt work first time)"
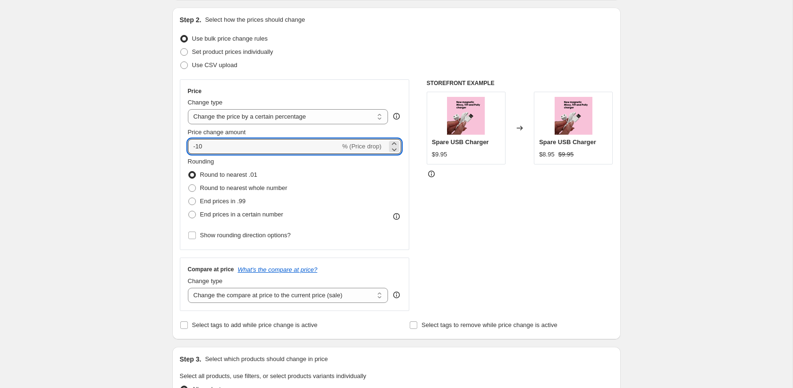
drag, startPoint x: 214, startPoint y: 145, endPoint x: 179, endPoint y: 145, distance: 35.4
click at [179, 145] on div "Step 2. Select how the prices should change Use bulk price change rules Set pro…" at bounding box center [396, 173] width 448 height 331
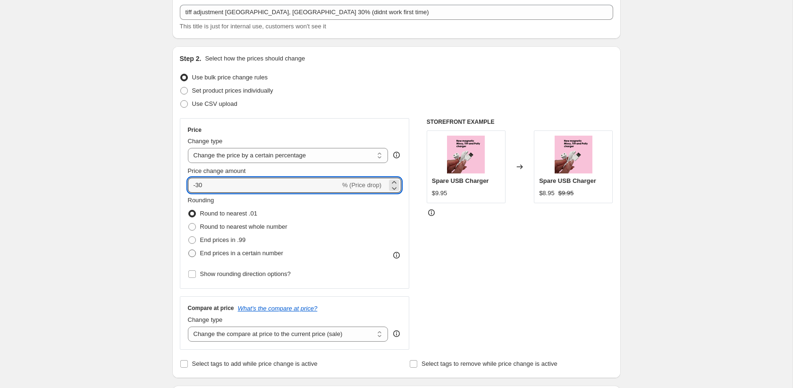
scroll to position [0, 0]
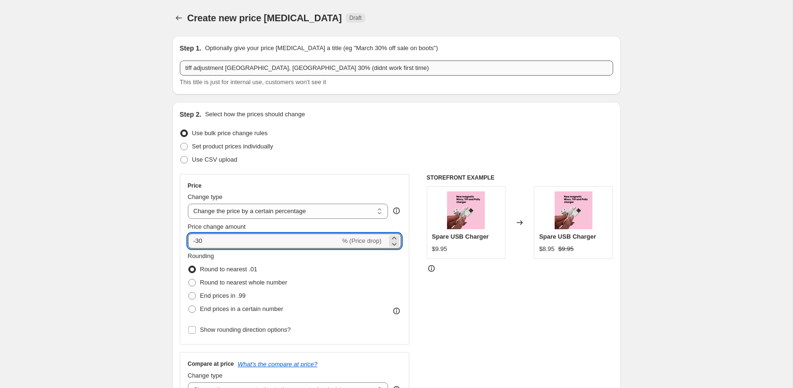
type input "-30"
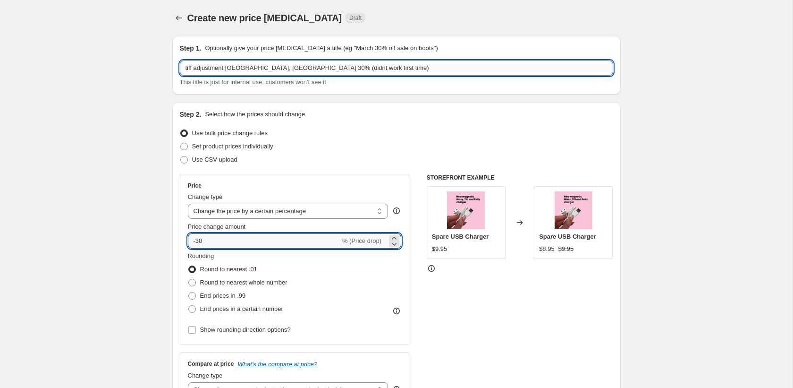
click at [346, 66] on input "tiff adjustment UK, USA 30% (didnt work first time)" at bounding box center [396, 67] width 433 height 15
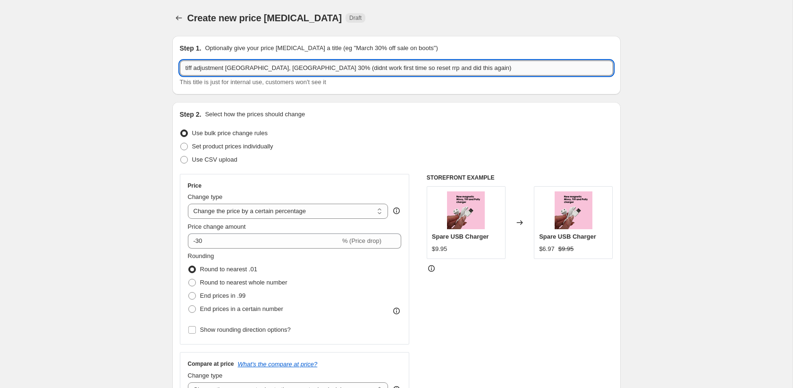
drag, startPoint x: 419, startPoint y: 70, endPoint x: 404, endPoint y: 70, distance: 15.1
click at [404, 70] on input "tiff adjustment UK, USA 30% (didnt work first time so reset rrp and did this ag…" at bounding box center [396, 67] width 433 height 15
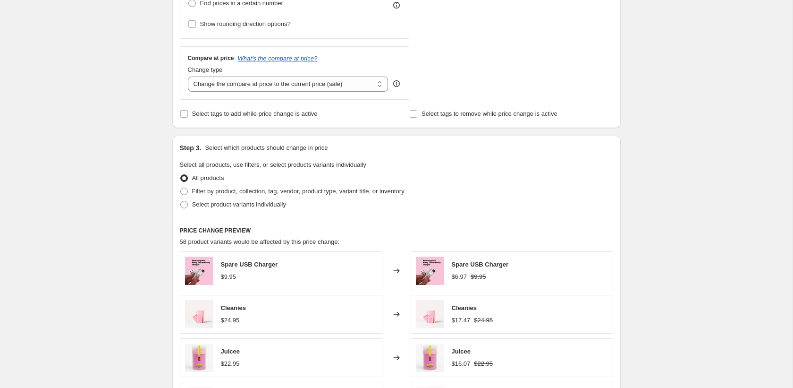
scroll to position [306, 0]
type input "tiff adjustment UK, USA 30% (didnt work first time so reset rrp and did this ch…"
click at [188, 202] on label "Select product variants individually" at bounding box center [233, 203] width 106 height 13
click at [181, 200] on input "Select product variants individually" at bounding box center [180, 200] width 0 height 0
radio input "true"
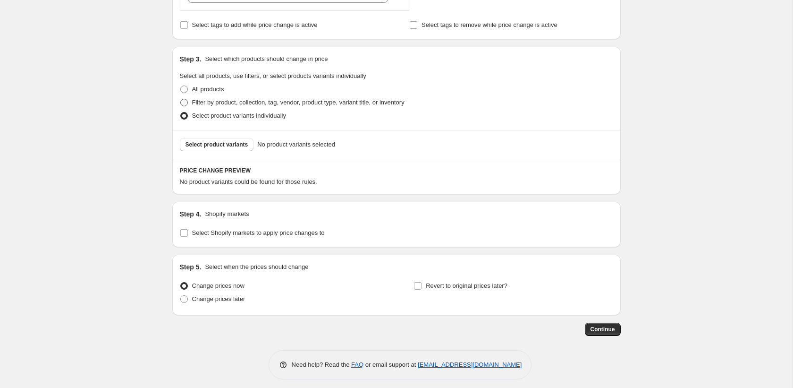
scroll to position [400, 0]
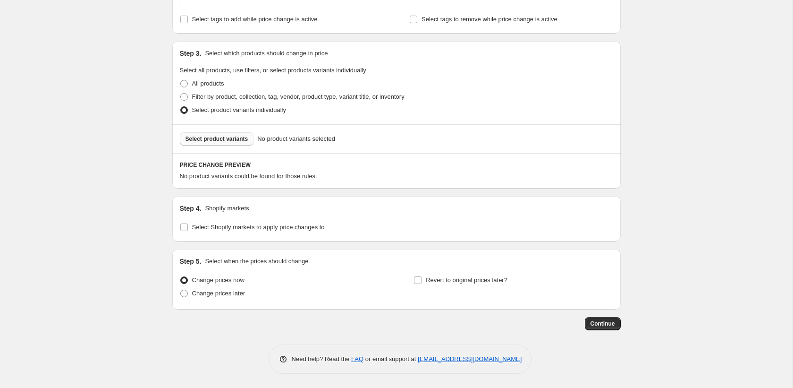
click at [210, 143] on button "Select product variants" at bounding box center [217, 138] width 74 height 13
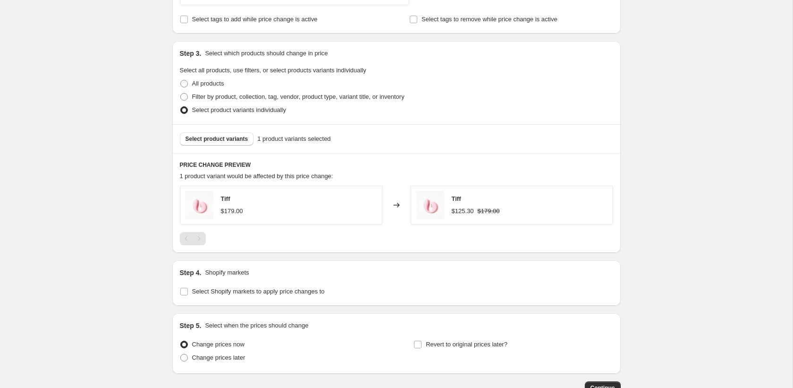
scroll to position [464, 0]
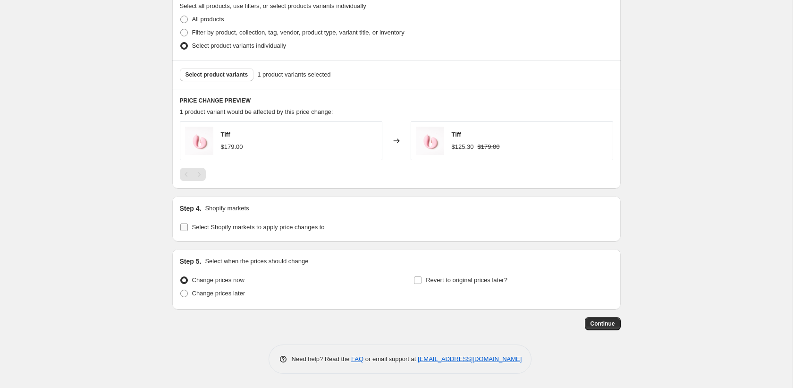
click at [208, 224] on span "Select Shopify markets to apply price changes to" at bounding box center [258, 226] width 133 height 7
click at [188, 224] on input "Select Shopify markets to apply price changes to" at bounding box center [184, 227] width 8 height 8
checkbox input "true"
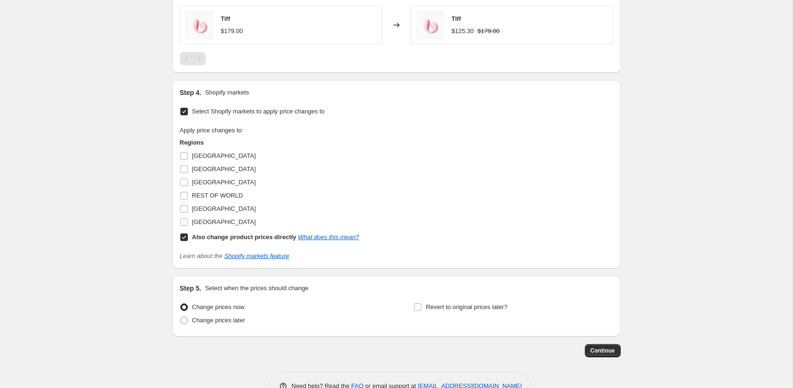
scroll to position [601, 0]
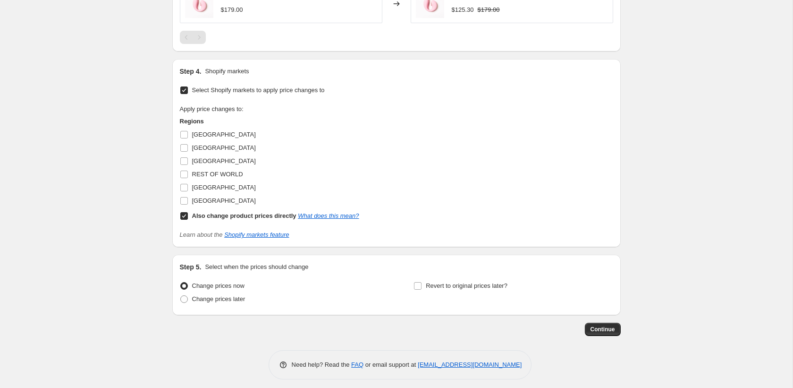
click at [185, 217] on input "Also change product prices directly What does this mean?" at bounding box center [184, 216] width 8 height 8
checkbox input "false"
click at [185, 188] on input "[GEOGRAPHIC_DATA]" at bounding box center [184, 188] width 8 height 8
checkbox input "true"
click at [186, 202] on input "[GEOGRAPHIC_DATA]" at bounding box center [184, 201] width 8 height 8
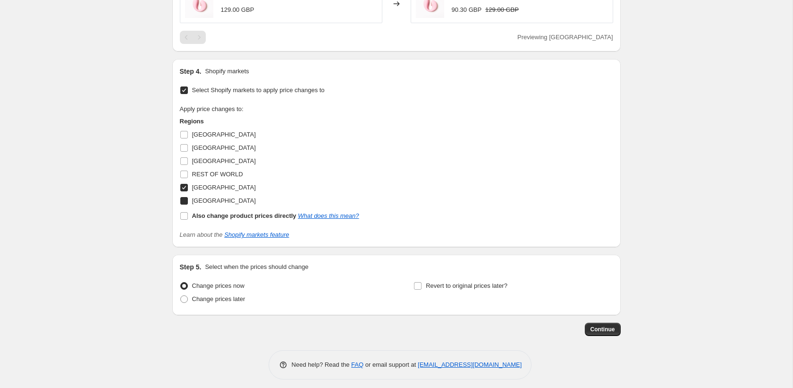
checkbox input "true"
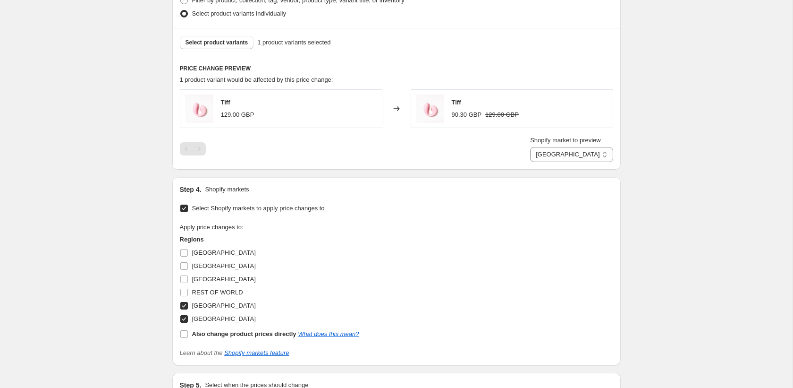
scroll to position [482, 0]
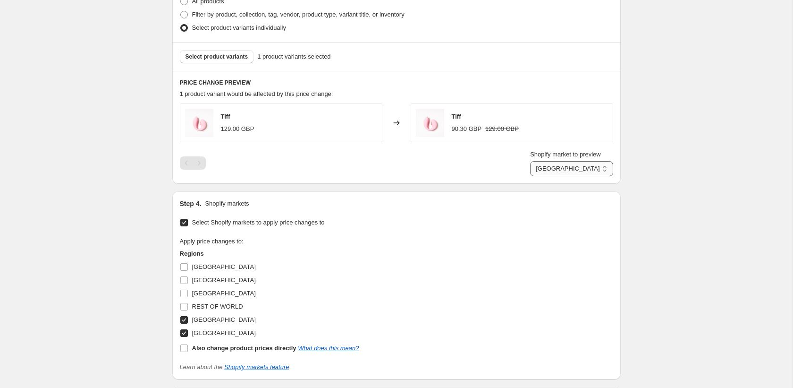
click at [573, 169] on select "United Kingdom United States of America" at bounding box center [571, 168] width 83 height 15
select select "69264179519"
click at [530, 176] on select "United Kingdom United States of America" at bounding box center [571, 168] width 83 height 15
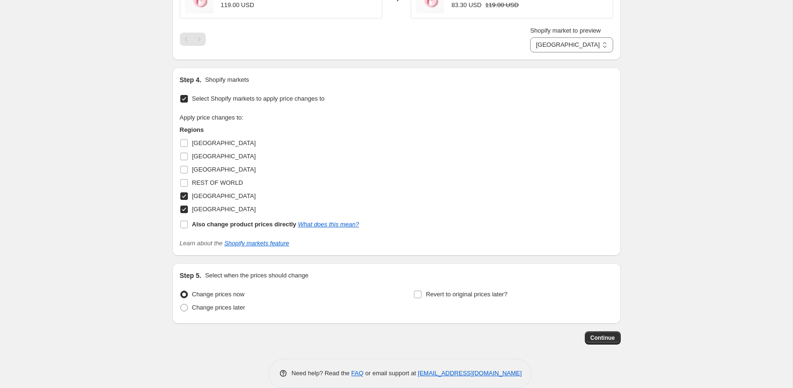
scroll to position [620, 0]
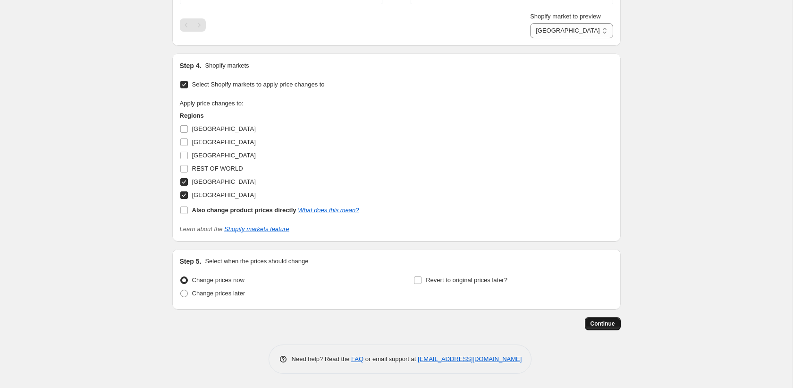
click at [598, 319] on button "Continue" at bounding box center [603, 323] width 36 height 13
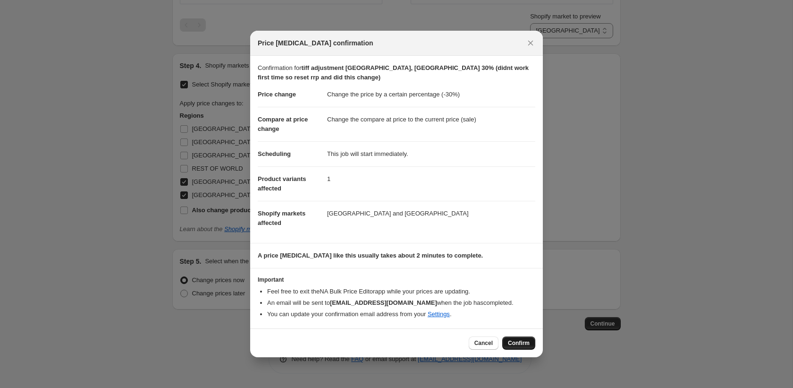
click at [513, 342] on span "Confirm" at bounding box center [519, 343] width 22 height 8
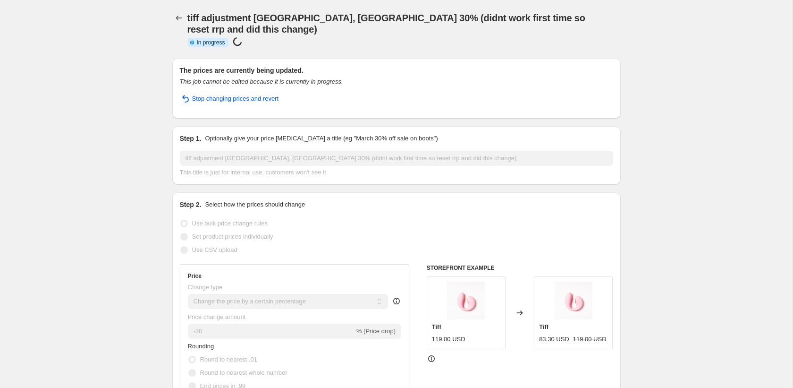
click at [177, 18] on icon "Price change jobs" at bounding box center [179, 18] width 6 height 5
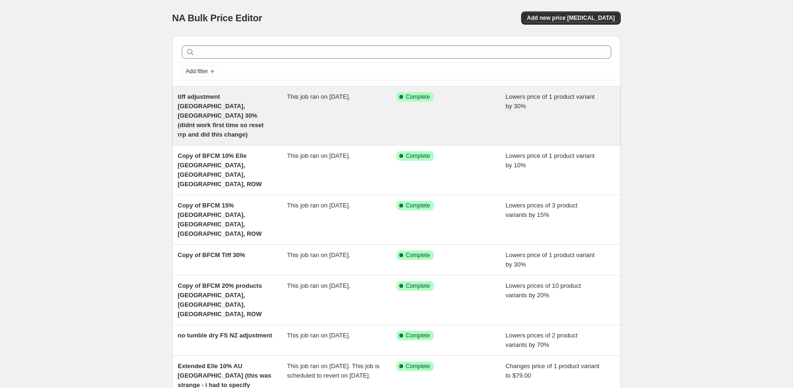
click at [269, 109] on div "tiff adjustment UK, USA 30% (didnt work first time so reset rrp and did this ch…" at bounding box center [233, 115] width 110 height 47
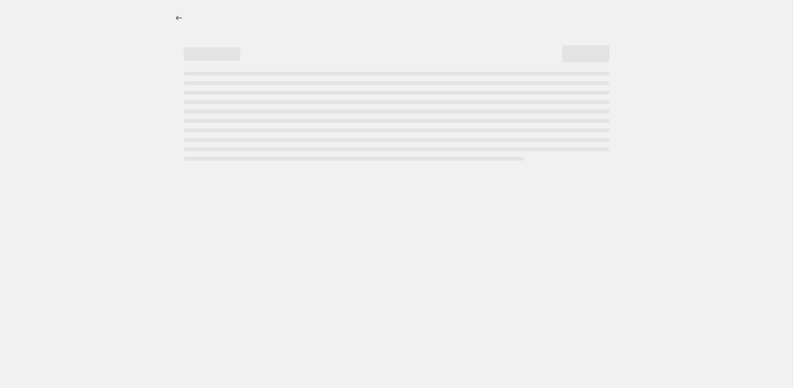
select select "percentage"
